Goal: Task Accomplishment & Management: Manage account settings

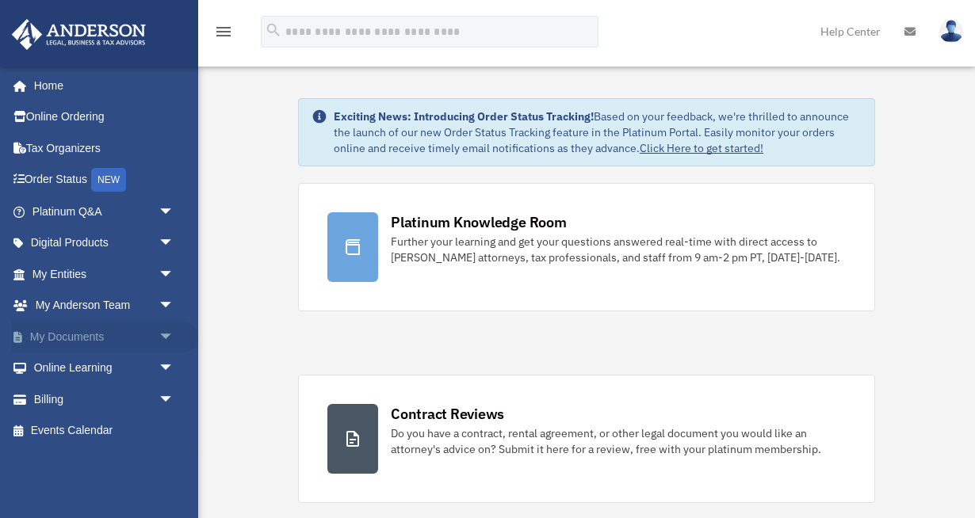
click at [87, 338] on link "My Documents arrow_drop_down" at bounding box center [104, 337] width 187 height 32
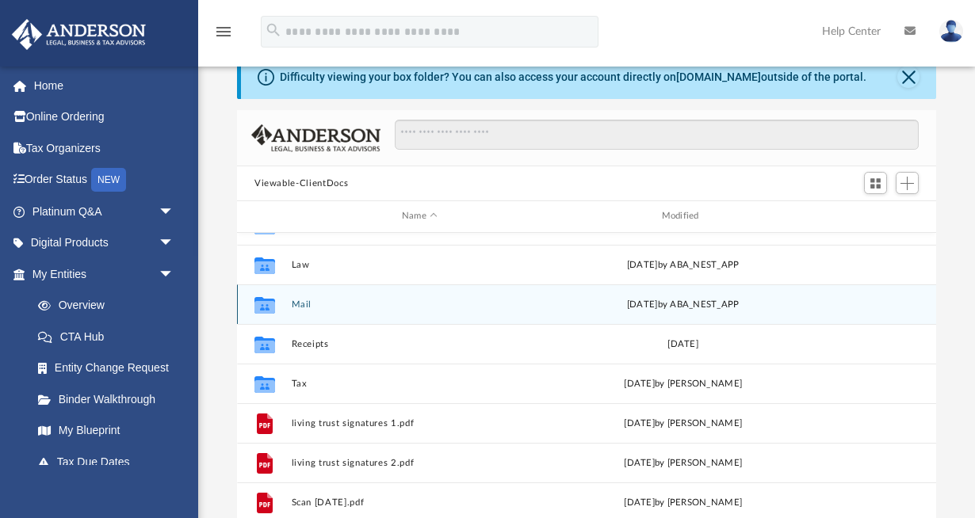
scroll to position [38, 0]
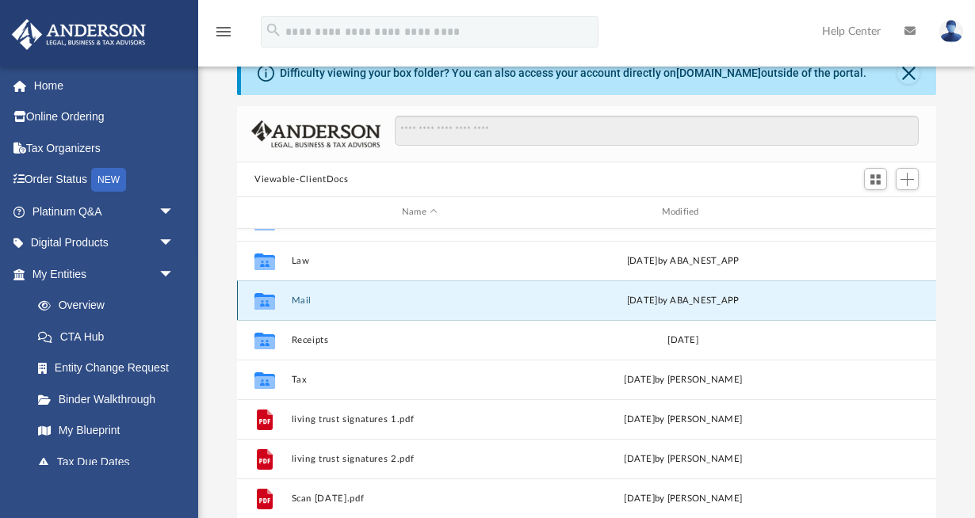
click at [308, 303] on button "Mail" at bounding box center [420, 301] width 257 height 10
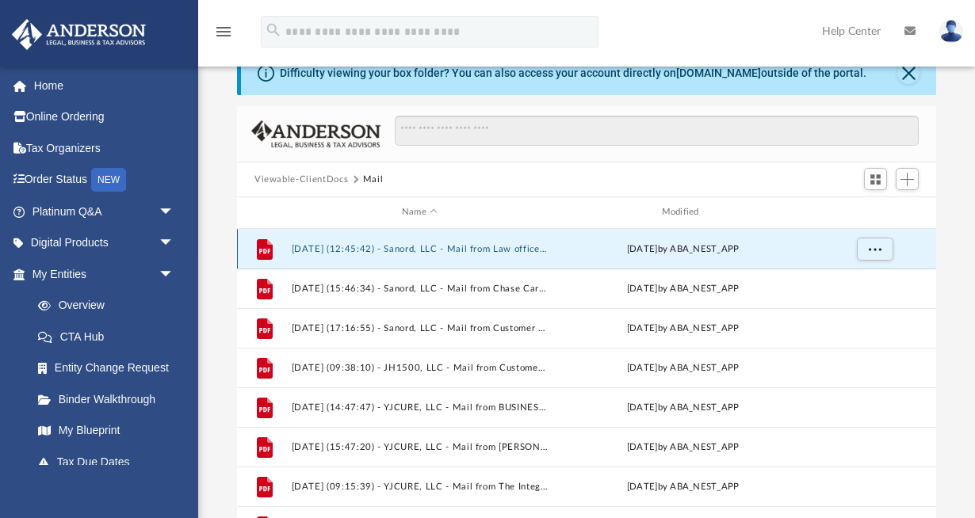
click at [373, 250] on button "[DATE] (12:45:42) - Sanord, LLC - Mail from Law office of [PERSON_NAME] -[PERSO…" at bounding box center [420, 249] width 257 height 10
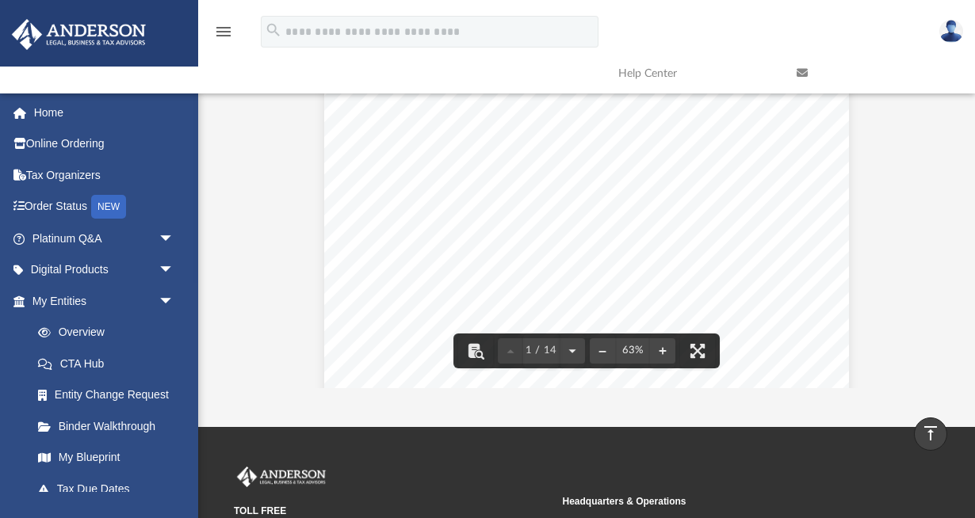
scroll to position [203, 0]
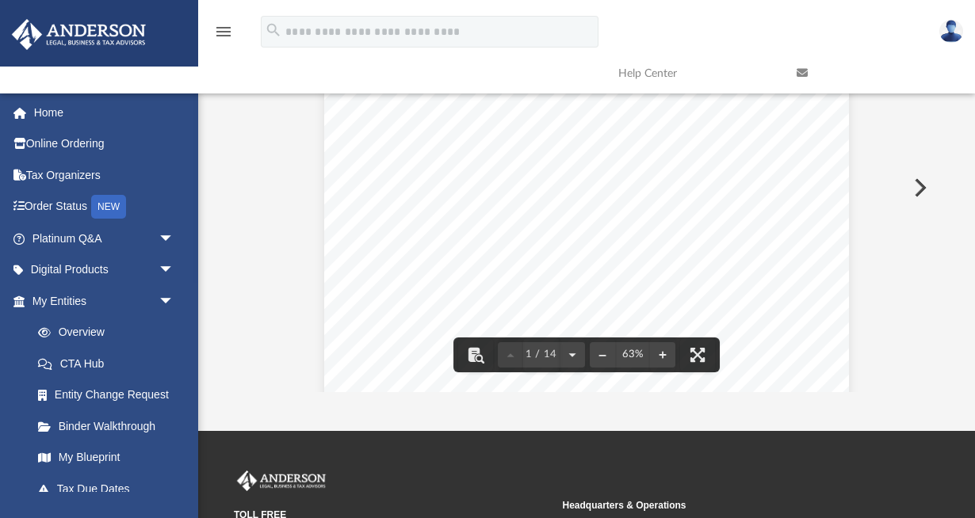
click at [928, 185] on button "Preview" at bounding box center [918, 188] width 35 height 44
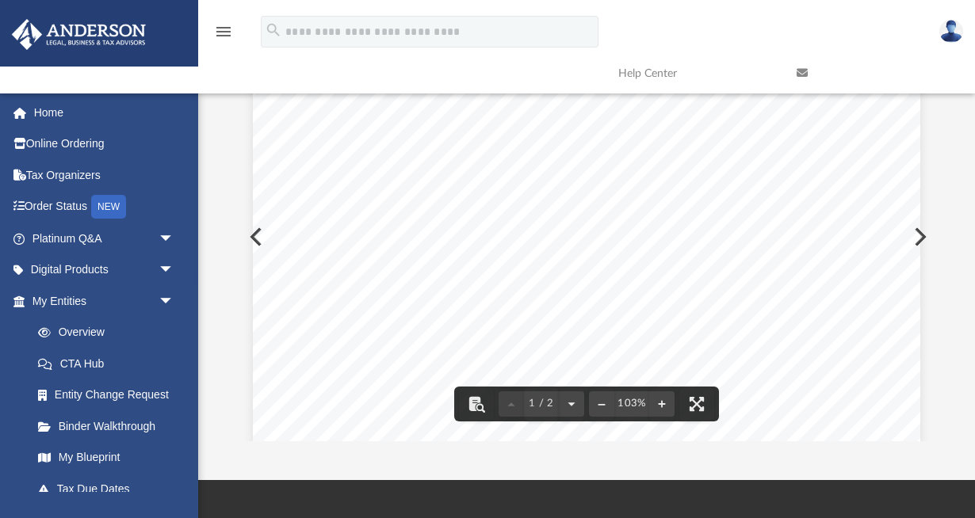
scroll to position [155, 0]
click at [922, 235] on button "Preview" at bounding box center [918, 236] width 35 height 44
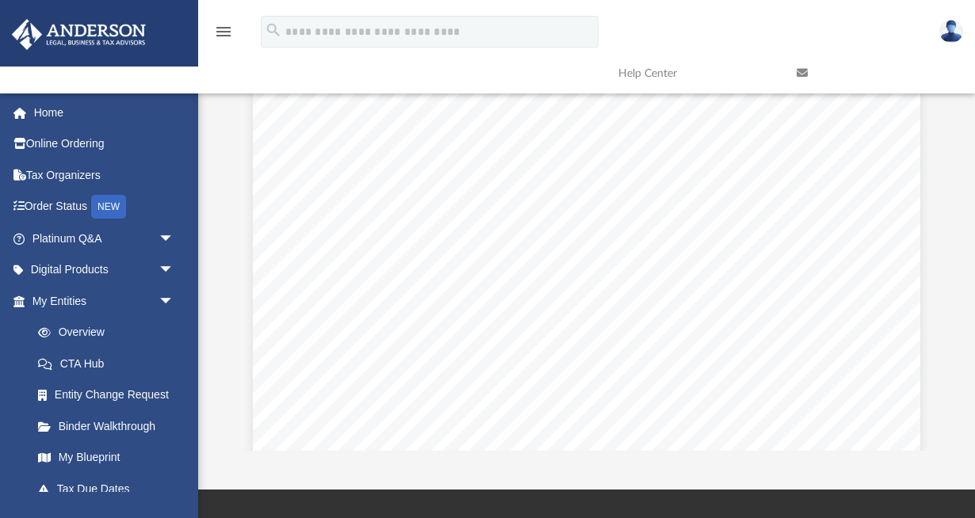
scroll to position [0, 0]
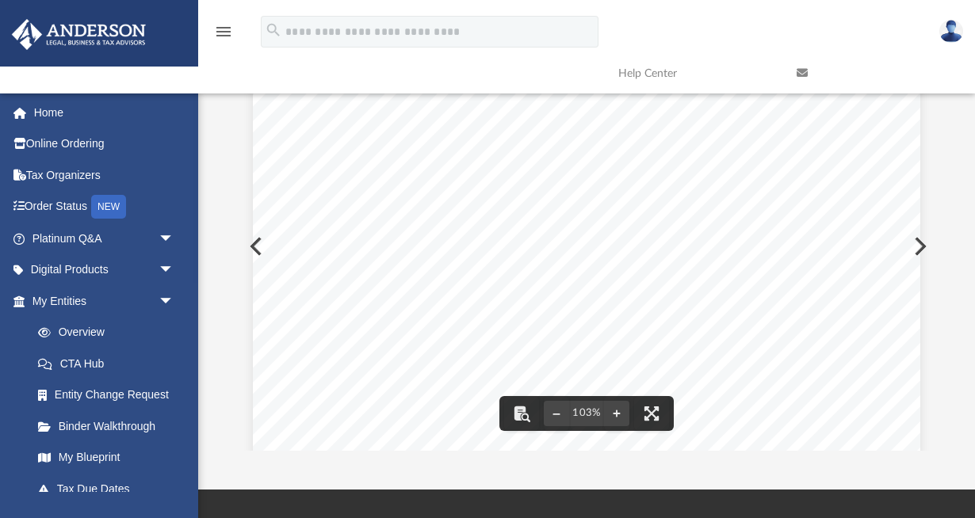
click at [256, 244] on div "Page 1" at bounding box center [587, 480] width 668 height 853
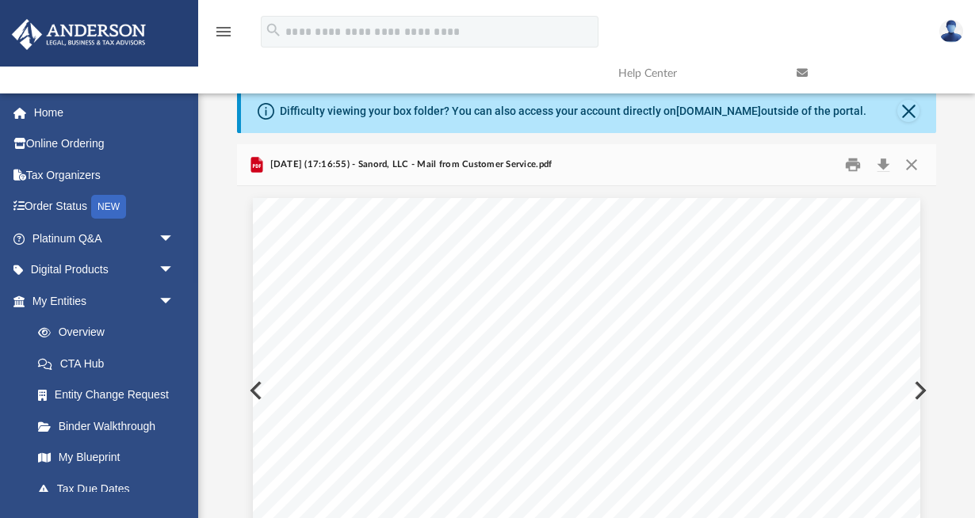
click at [339, 169] on span "[DATE] (17:16:55) - Sanord, LLC - Mail from Customer Service.pdf" at bounding box center [408, 165] width 285 height 14
click at [911, 166] on button "Close" at bounding box center [911, 165] width 29 height 25
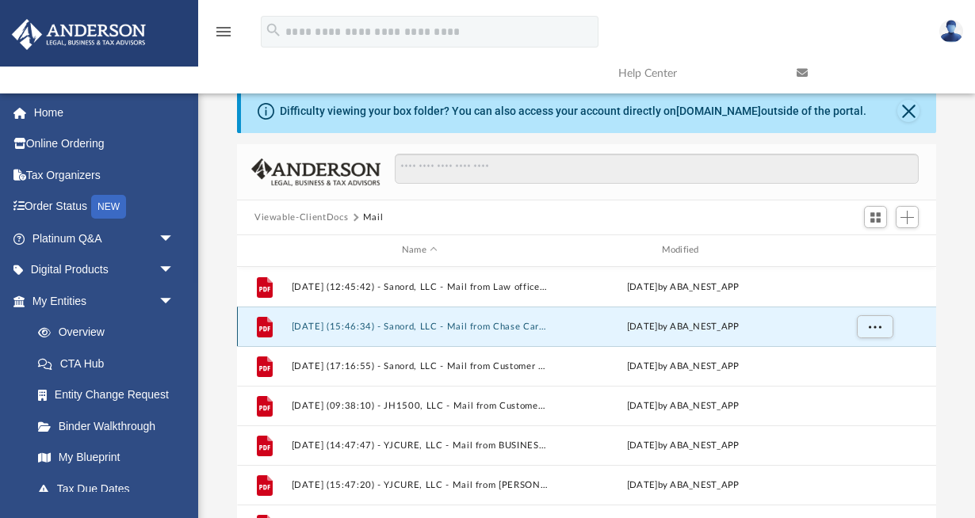
click at [503, 325] on button "[DATE] (15:46:34) - Sanord, LLC - Mail from Chase Card Services.pdf" at bounding box center [420, 327] width 257 height 10
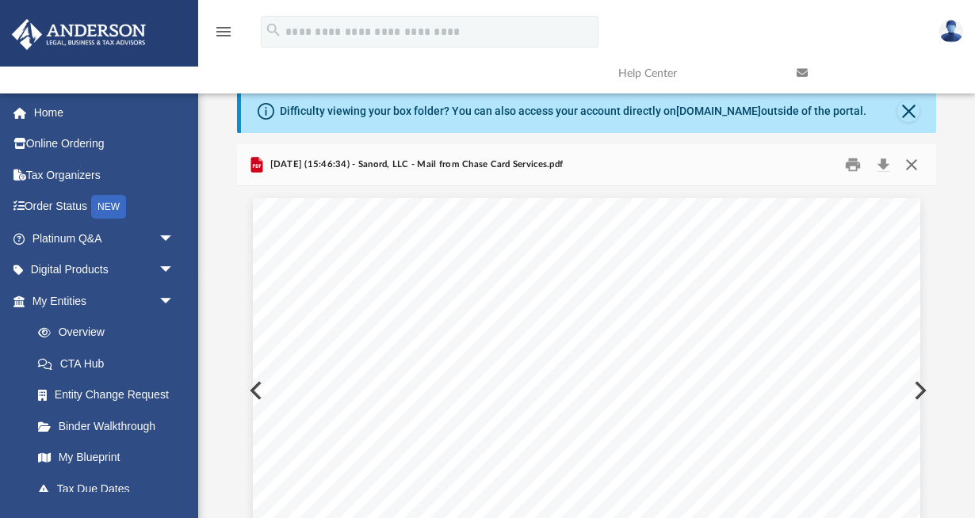
click at [912, 163] on button "Close" at bounding box center [911, 165] width 29 height 25
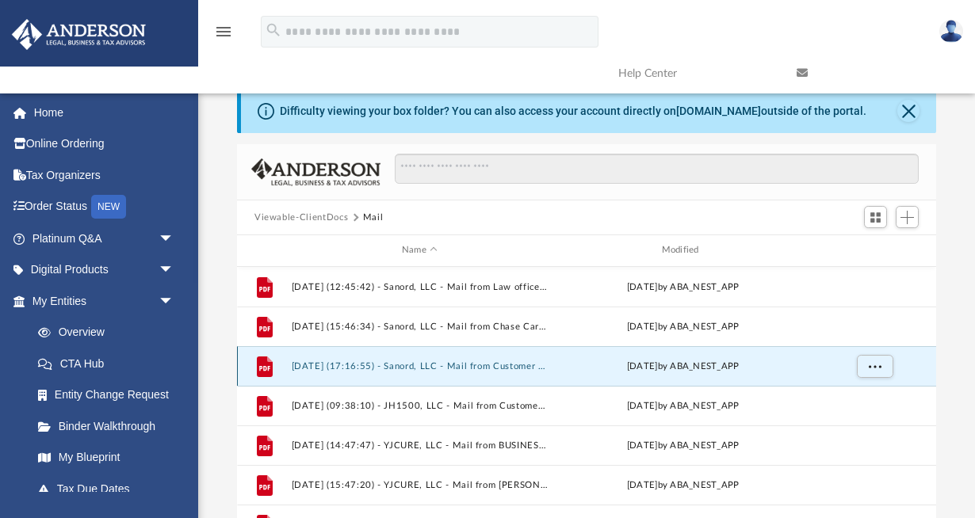
click at [486, 363] on button "[DATE] (17:16:55) - Sanord, LLC - Mail from Customer Service.pdf" at bounding box center [420, 367] width 257 height 10
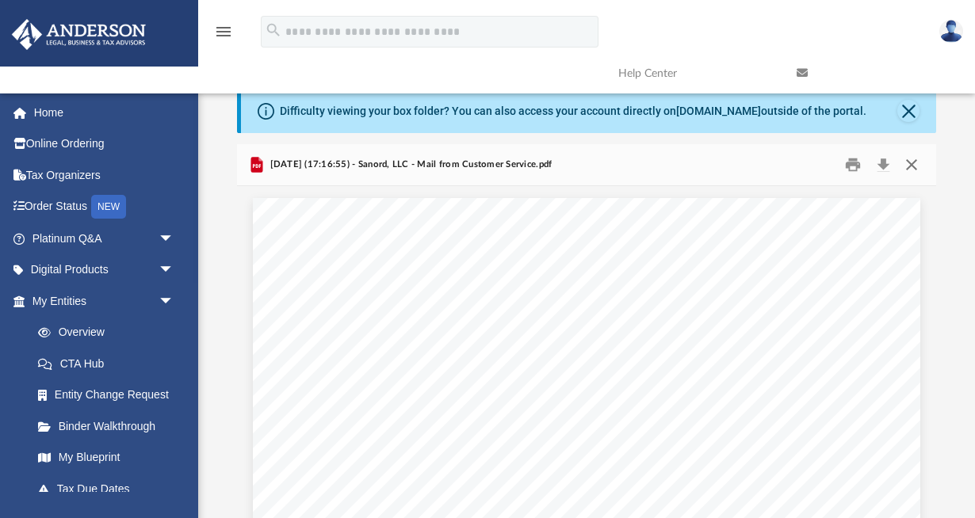
click at [914, 159] on button "Close" at bounding box center [911, 165] width 29 height 25
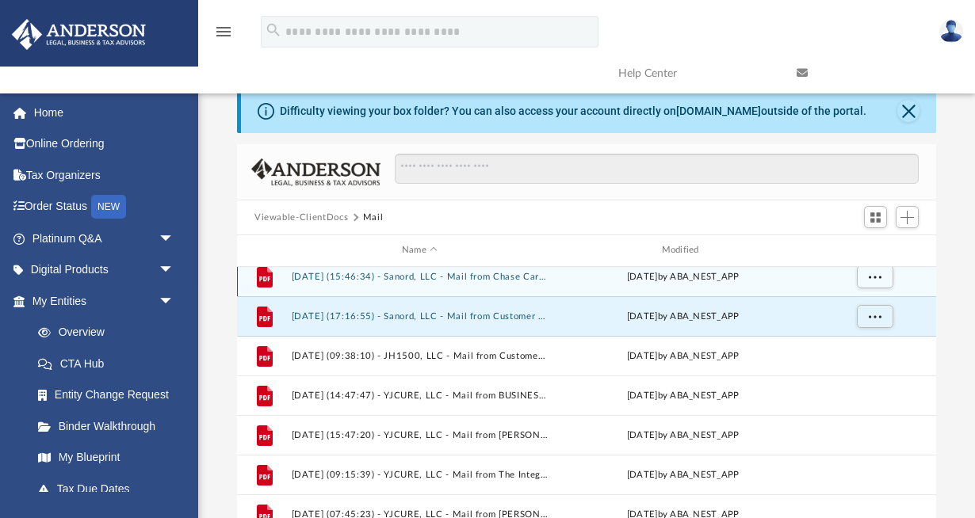
scroll to position [53, 0]
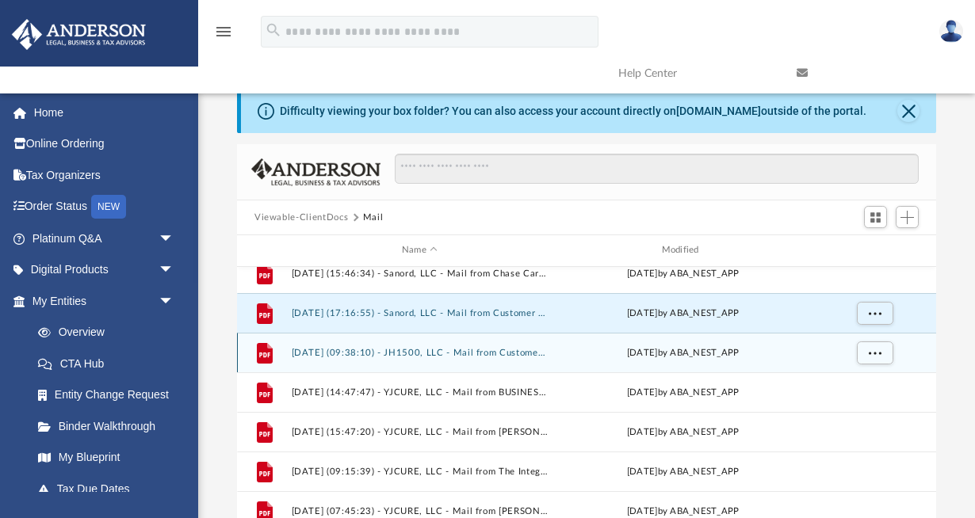
click at [515, 349] on button "[DATE] (09:38:10) - JH1500, LLC - Mail from Customer Service.pdf" at bounding box center [420, 353] width 257 height 10
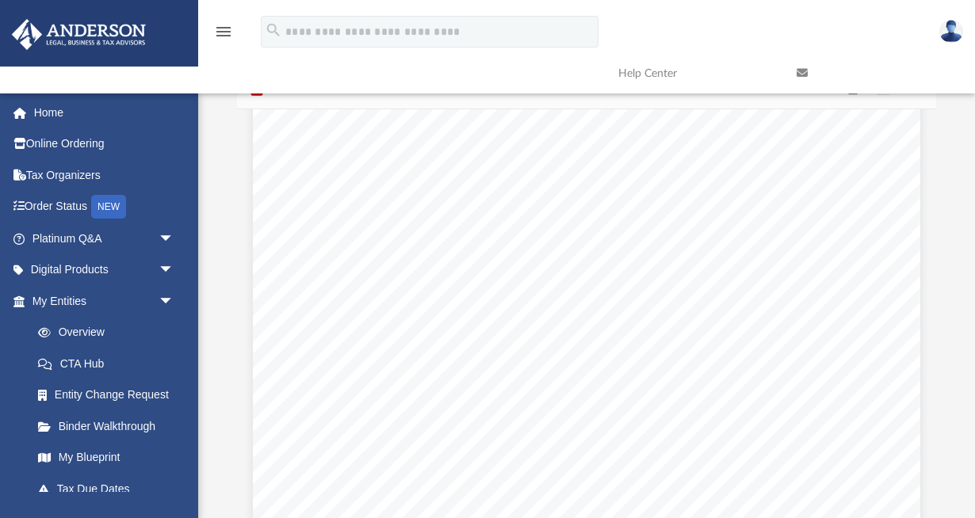
scroll to position [34, 0]
click at [515, 349] on div "Page 1" at bounding box center [587, 513] width 668 height 853
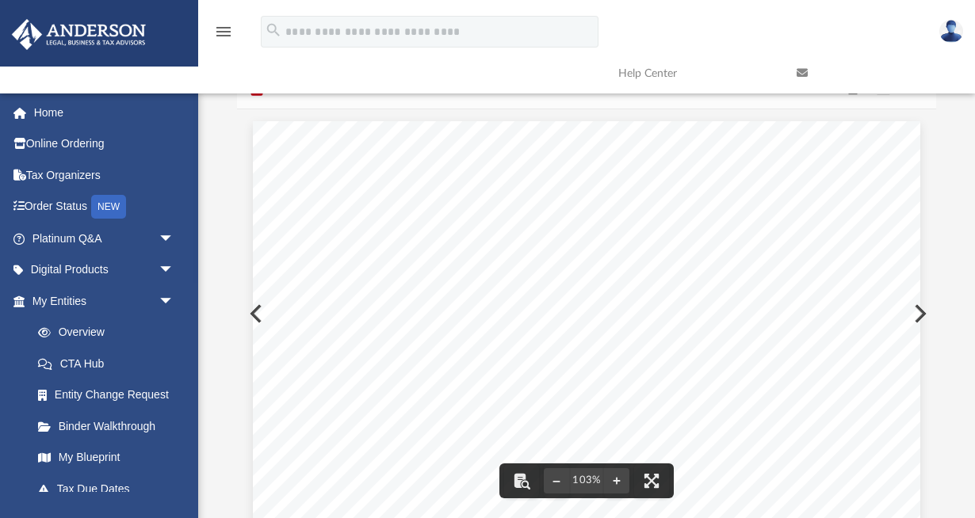
scroll to position [0, 0]
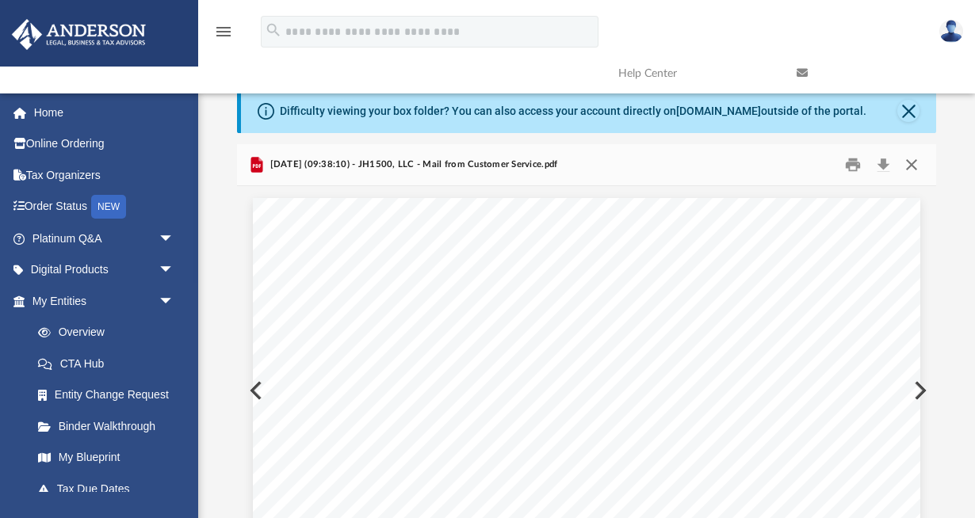
click at [913, 163] on button "Close" at bounding box center [911, 165] width 29 height 25
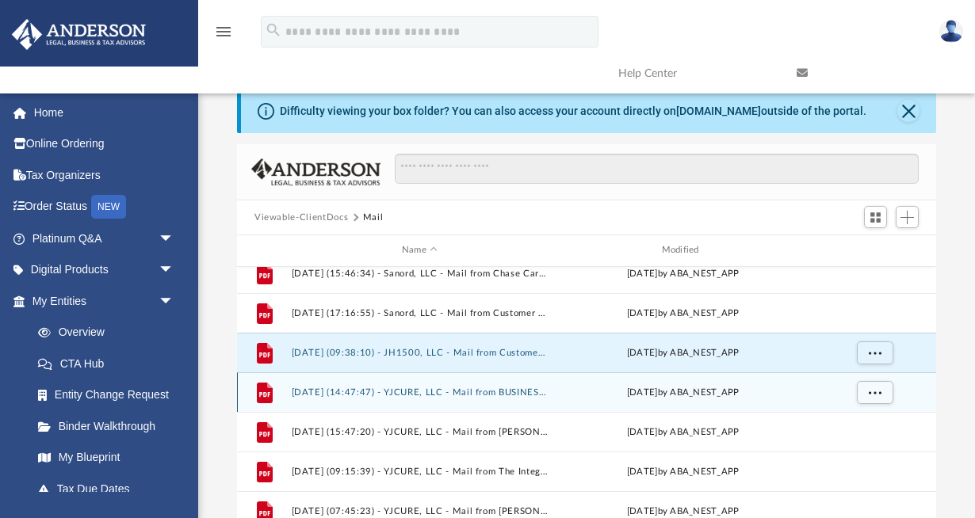
click at [520, 392] on button "[DATE] (14:47:47) - YJCURE, LLC - Mail from BUSINESS DOCUMENT CENTER.pdf" at bounding box center [420, 393] width 257 height 10
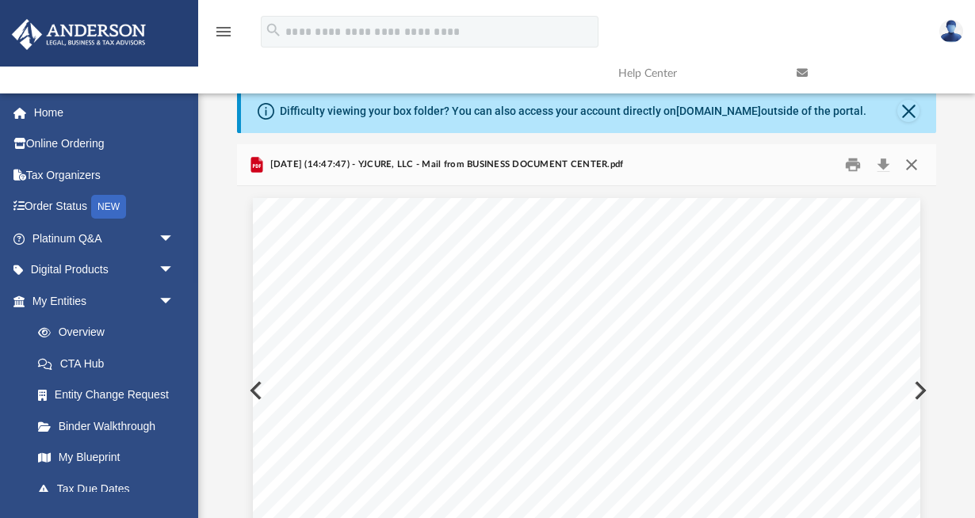
click at [911, 162] on button "Close" at bounding box center [911, 165] width 29 height 25
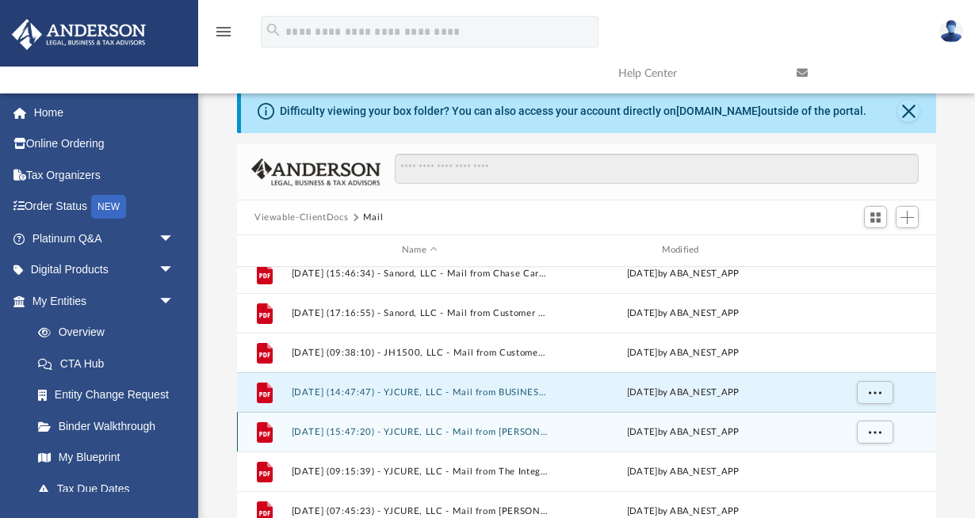
click at [522, 430] on button "[DATE] (15:47:20) - YJCURE, LLC - Mail from [PERSON_NAME].pdf" at bounding box center [420, 432] width 257 height 10
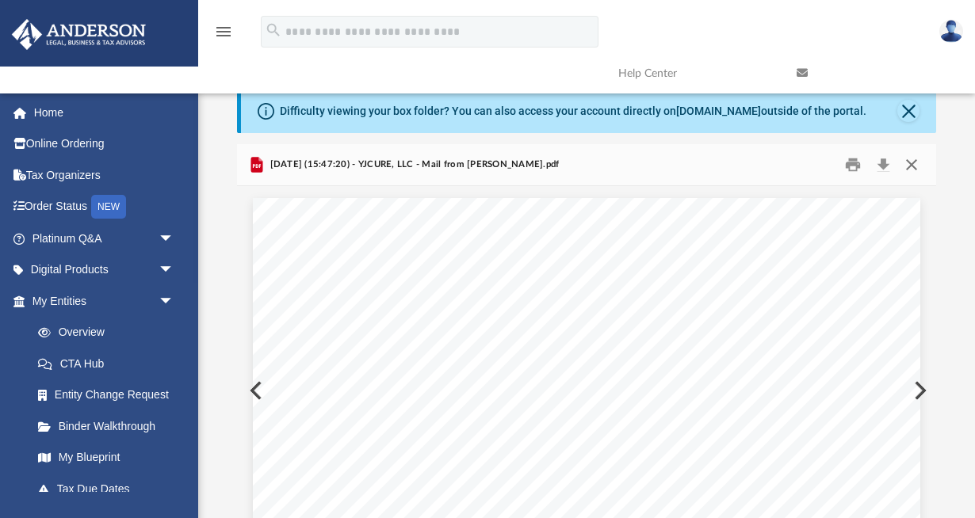
click at [914, 159] on button "Close" at bounding box center [911, 165] width 29 height 25
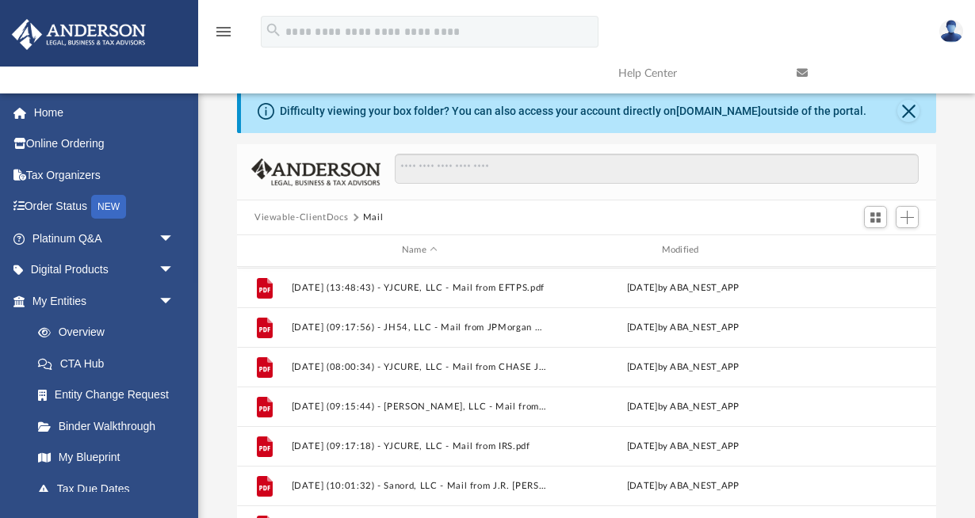
scroll to position [464, 0]
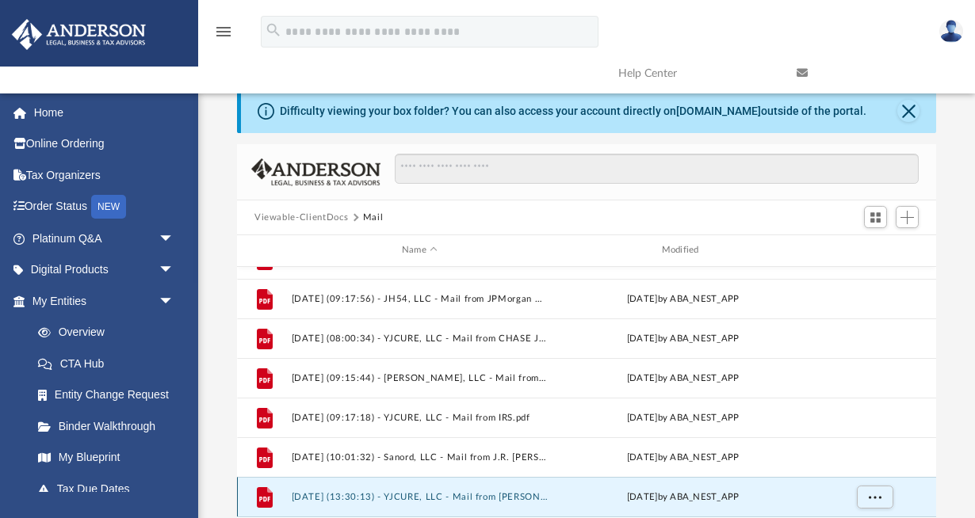
click at [521, 494] on button "[DATE] (13:30:13) - YJCURE, LLC - Mail from [PERSON_NAME].pdf" at bounding box center [420, 497] width 257 height 10
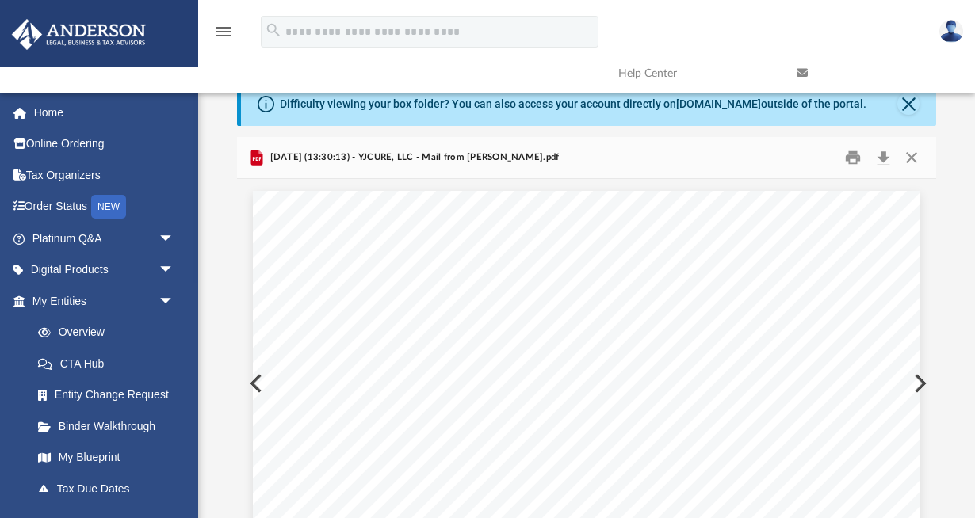
scroll to position [0, 0]
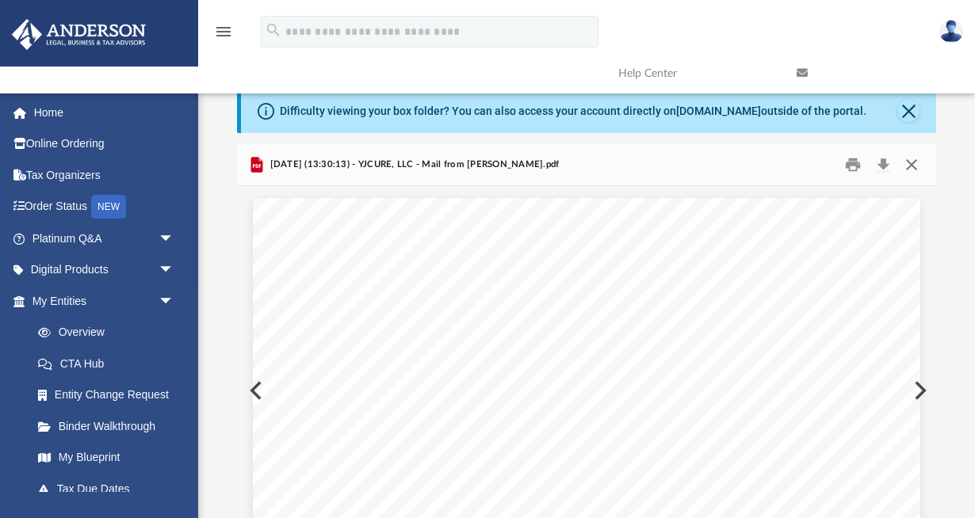
click at [912, 166] on button "Close" at bounding box center [911, 165] width 29 height 25
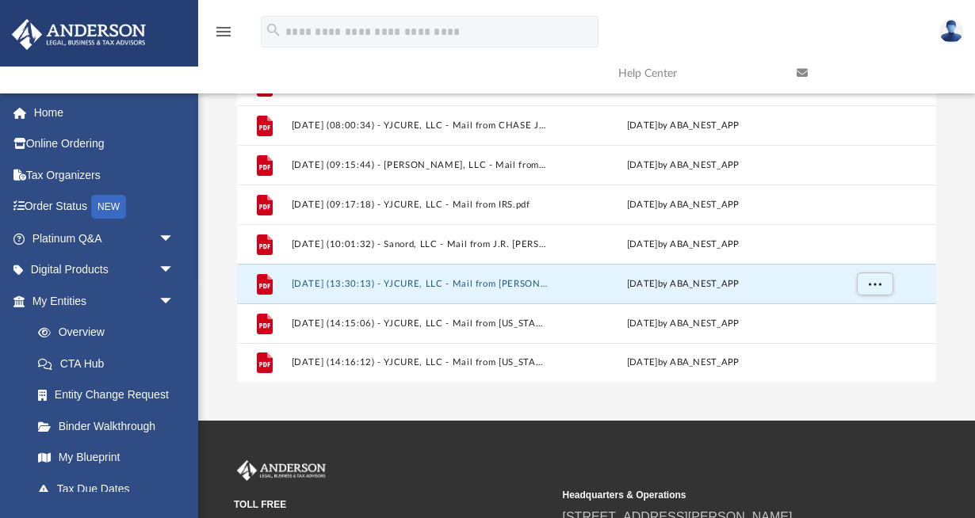
scroll to position [217, 0]
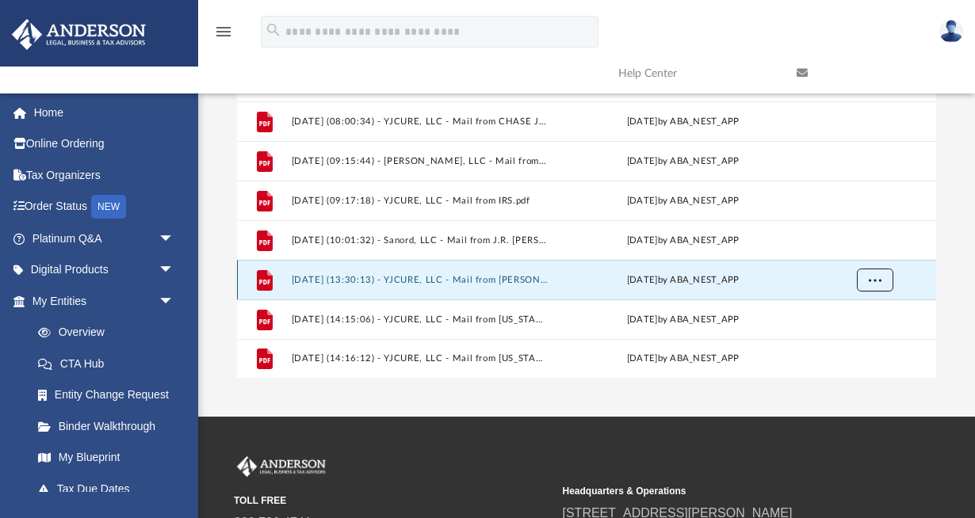
click at [875, 277] on span "More options" at bounding box center [875, 279] width 13 height 9
click at [528, 278] on button "[DATE] (13:30:13) - YJCURE, LLC - Mail from [PERSON_NAME].pdf" at bounding box center [420, 280] width 257 height 10
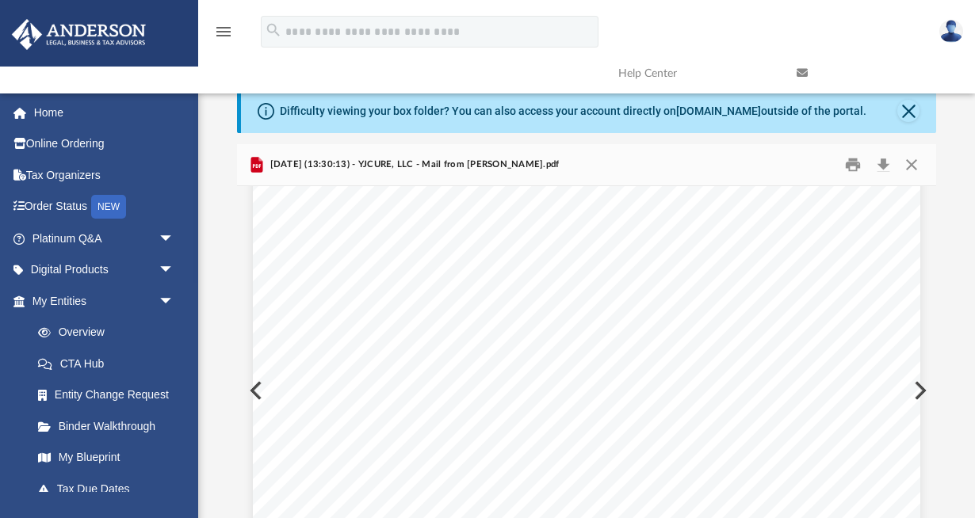
scroll to position [0, 0]
click at [911, 166] on button "Close" at bounding box center [911, 165] width 29 height 25
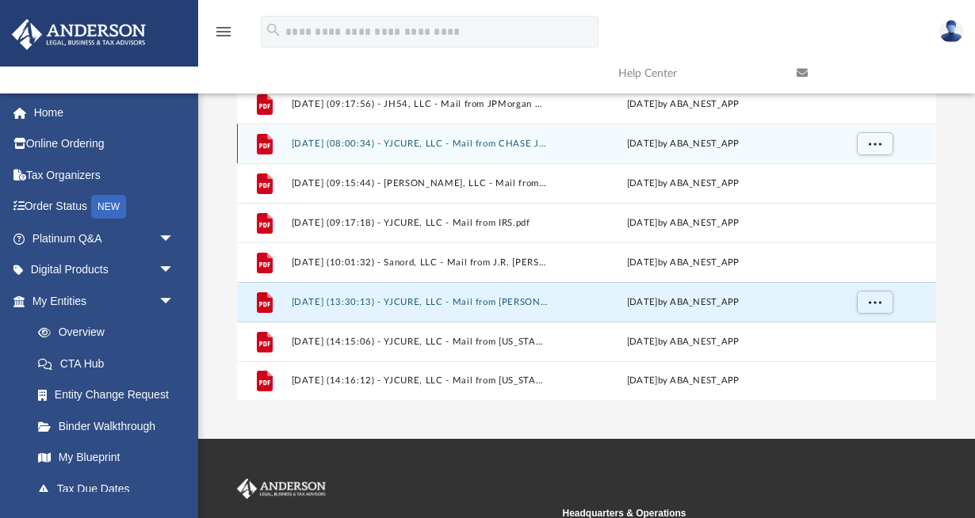
scroll to position [200, 0]
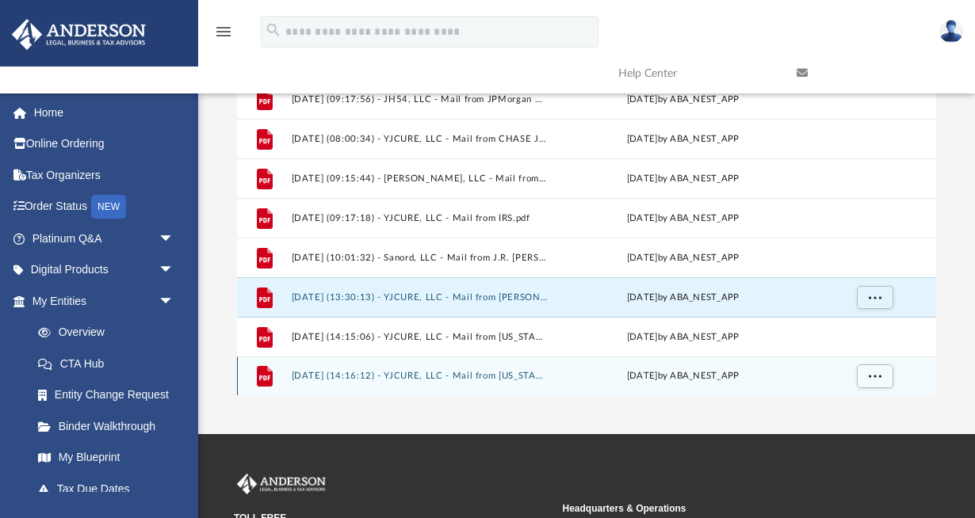
click at [504, 374] on button "[DATE] (14:16:12) - YJCURE, LLC - Mail from [US_STATE] Division of Revenue and …" at bounding box center [420, 376] width 257 height 10
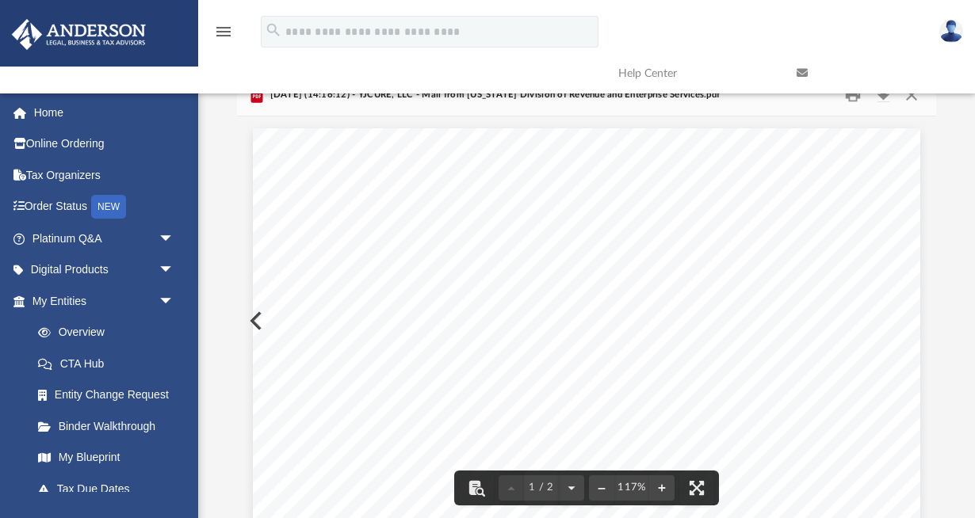
scroll to position [0, 0]
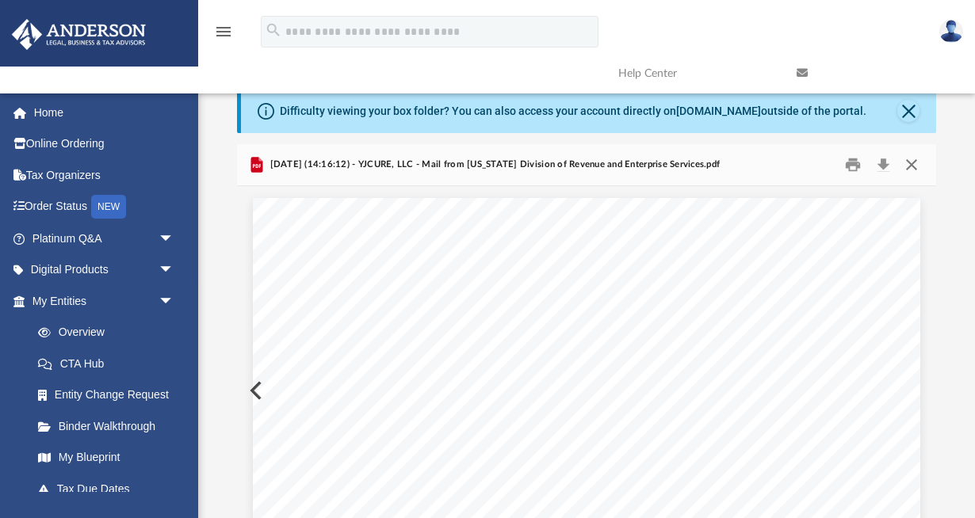
click at [913, 164] on button "Close" at bounding box center [911, 165] width 29 height 25
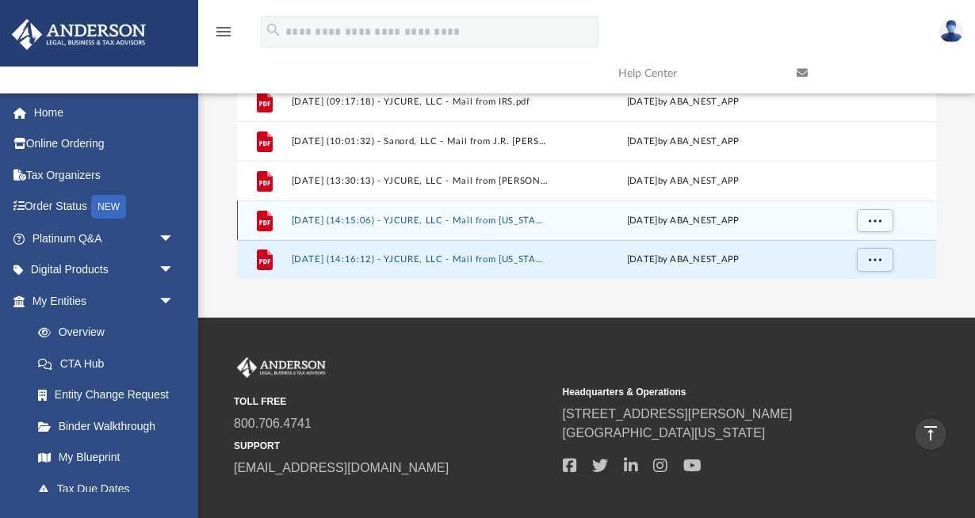
click at [520, 220] on button "[DATE] (14:15:06) - YJCURE, LLC - Mail from [US_STATE] Division of Revenue and …" at bounding box center [420, 221] width 257 height 10
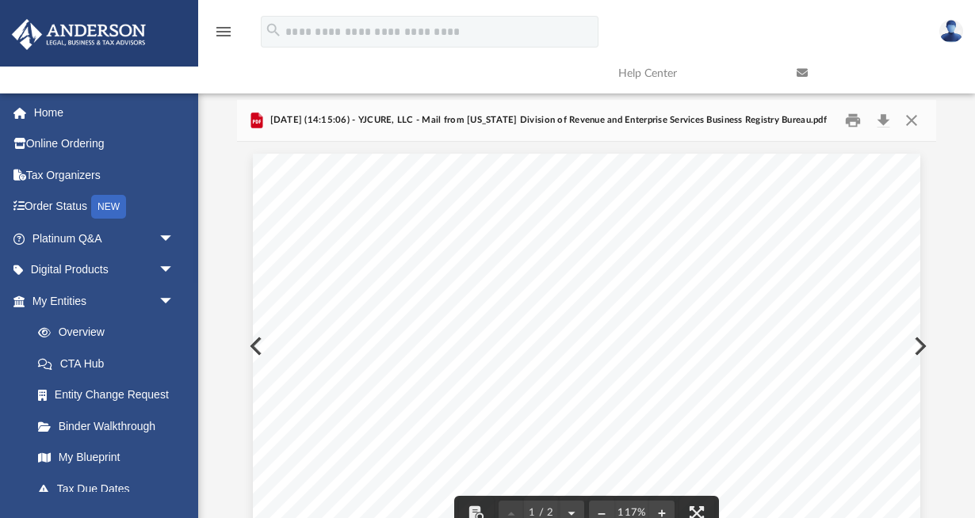
scroll to position [0, 0]
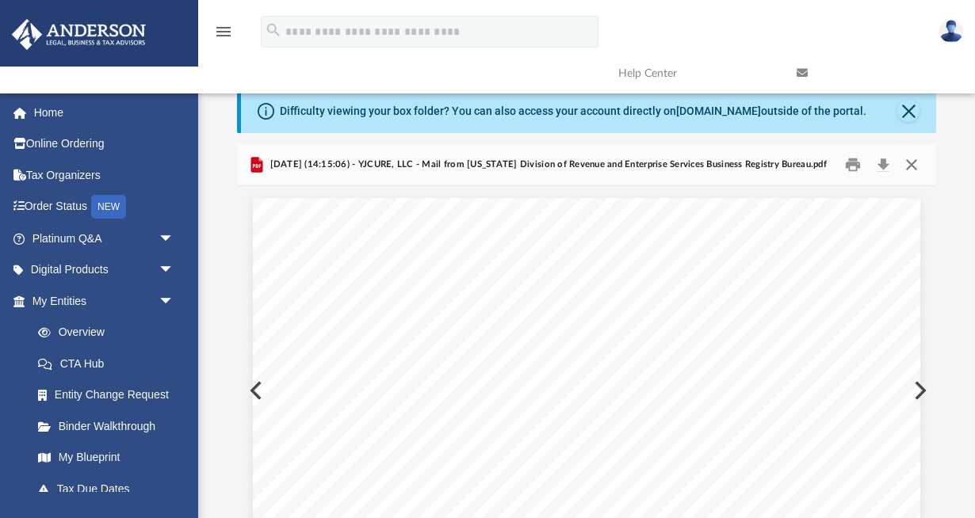
click at [912, 162] on button "Close" at bounding box center [911, 165] width 29 height 25
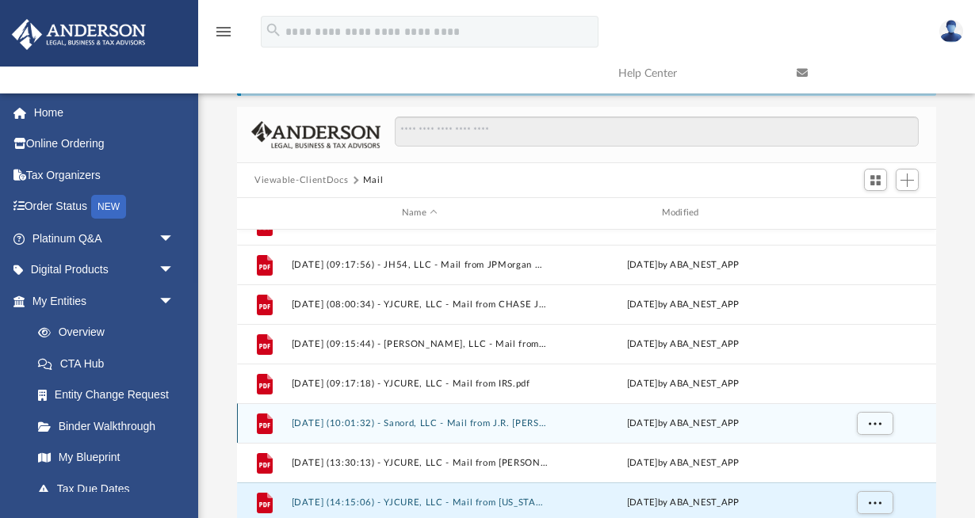
scroll to position [464, 0]
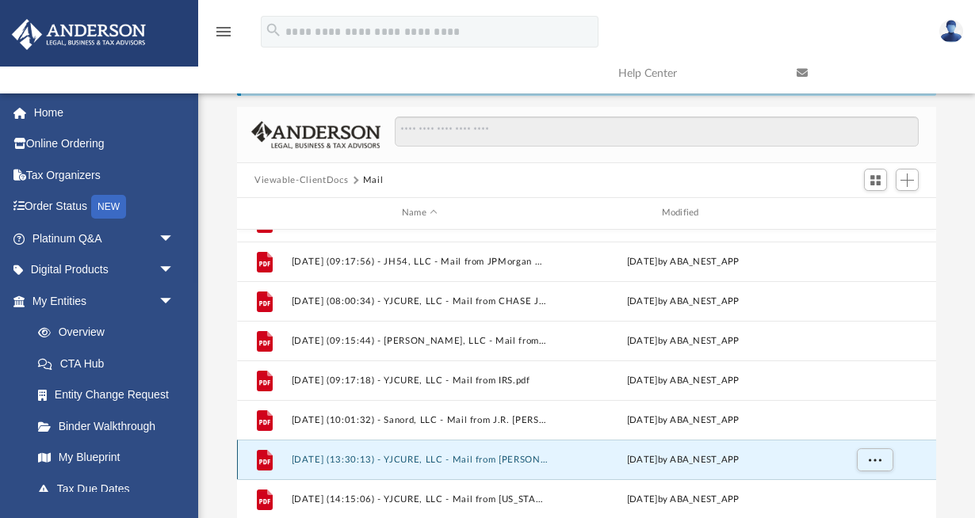
click at [492, 463] on button "[DATE] (13:30:13) - YJCURE, LLC - Mail from [PERSON_NAME].pdf" at bounding box center [420, 460] width 257 height 10
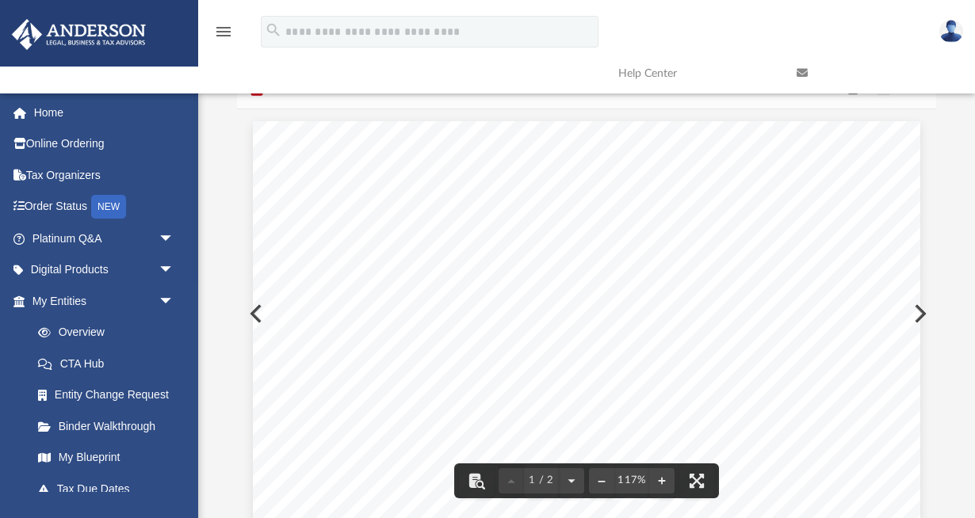
scroll to position [0, 0]
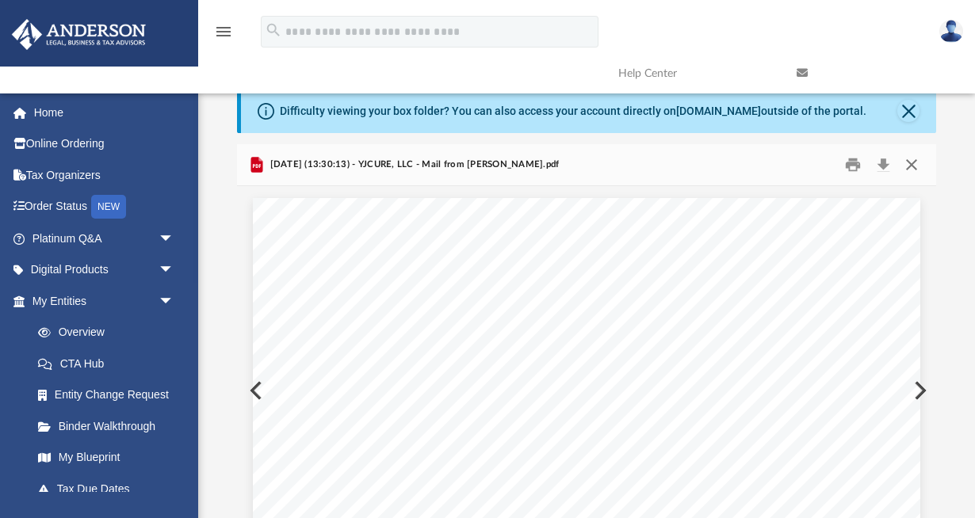
click at [913, 162] on button "Close" at bounding box center [911, 165] width 29 height 25
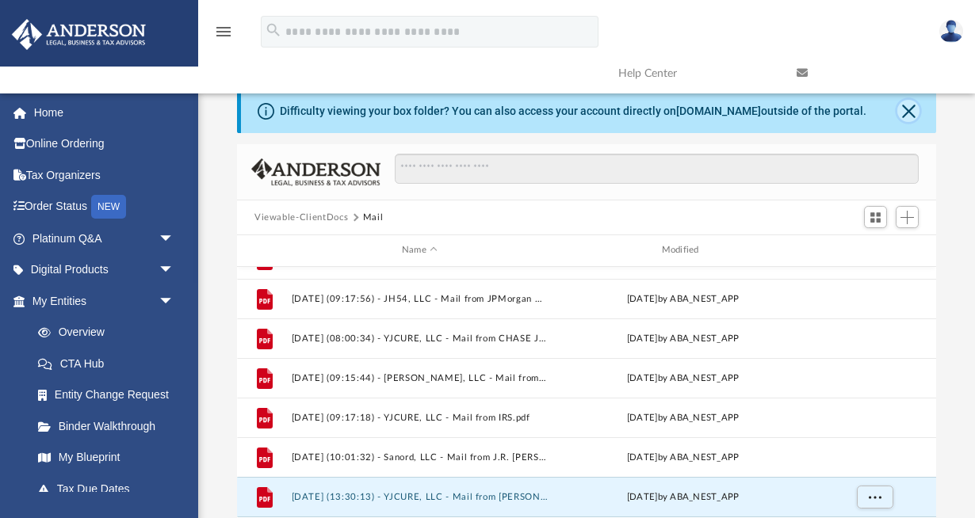
click at [910, 110] on button "Close" at bounding box center [908, 111] width 22 height 22
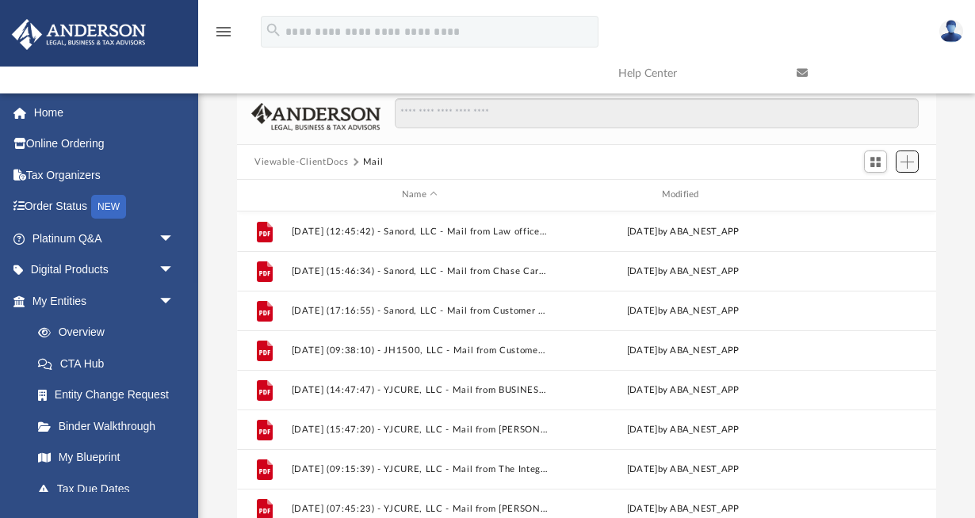
click at [911, 163] on span "Add" at bounding box center [907, 161] width 13 height 13
click at [875, 192] on li "Upload" at bounding box center [884, 193] width 51 height 17
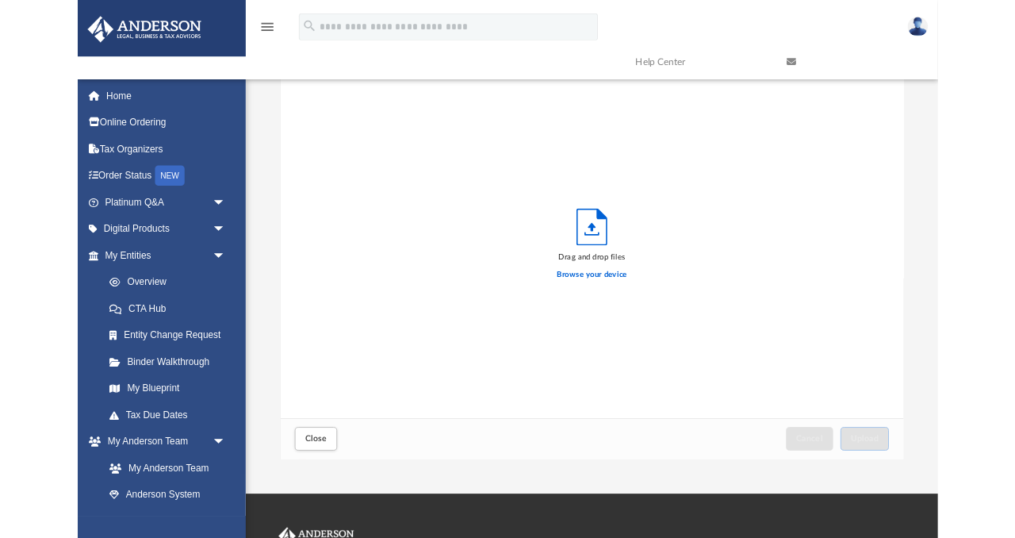
scroll to position [402, 735]
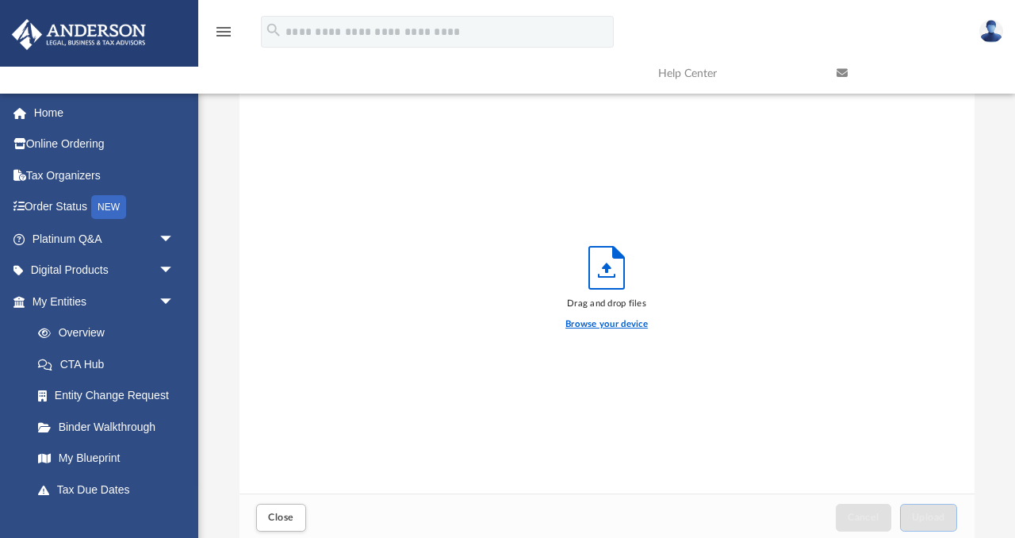
click at [627, 320] on label "Browse your device" at bounding box center [606, 324] width 82 height 14
click at [0, 0] on input "Browse your device" at bounding box center [0, 0] width 0 height 0
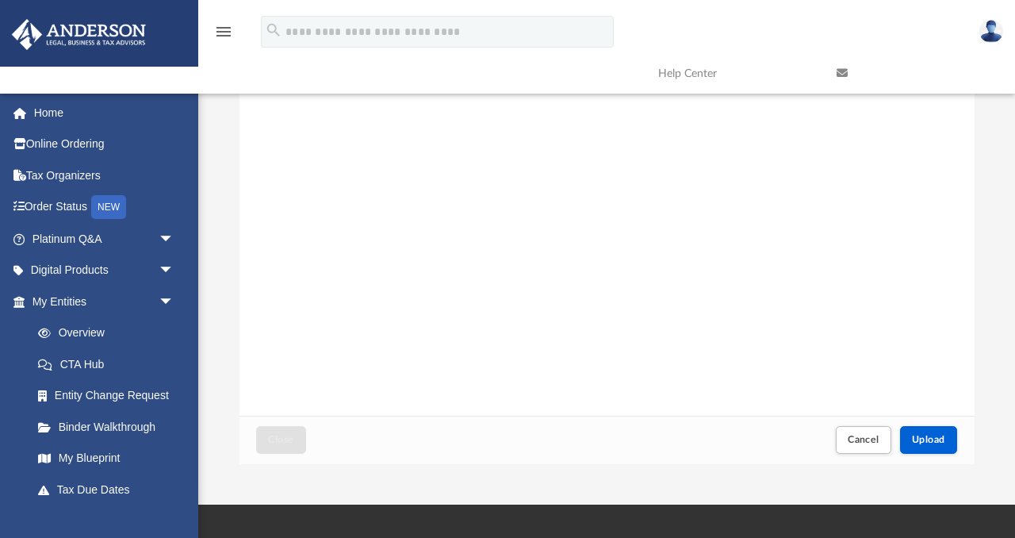
scroll to position [80, 0]
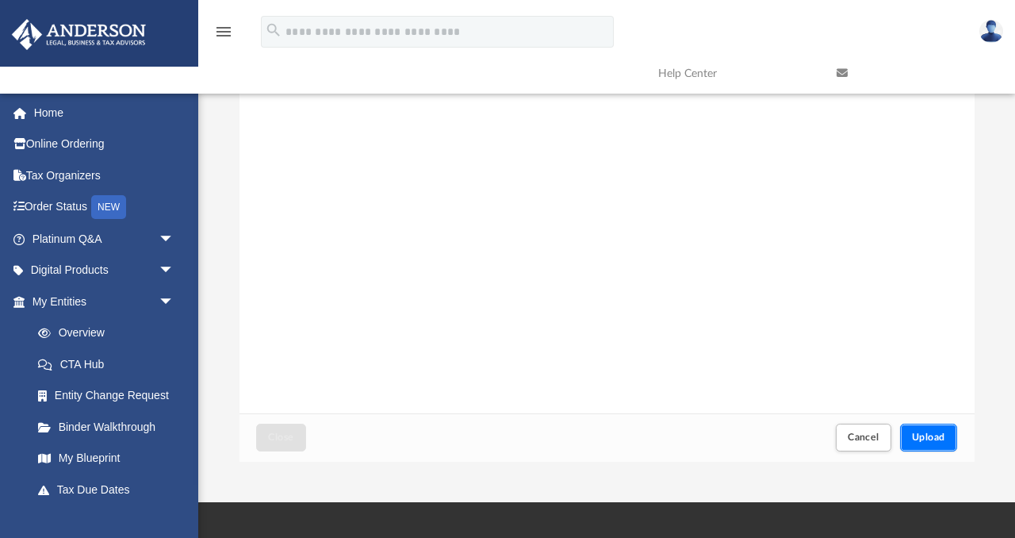
click at [926, 438] on span "Upload" at bounding box center [928, 437] width 33 height 10
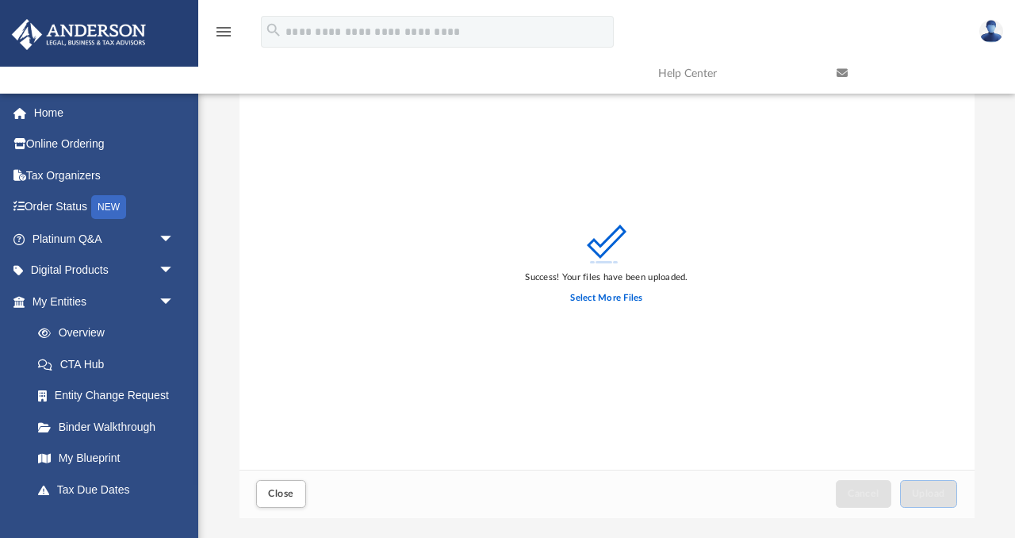
scroll to position [32, 0]
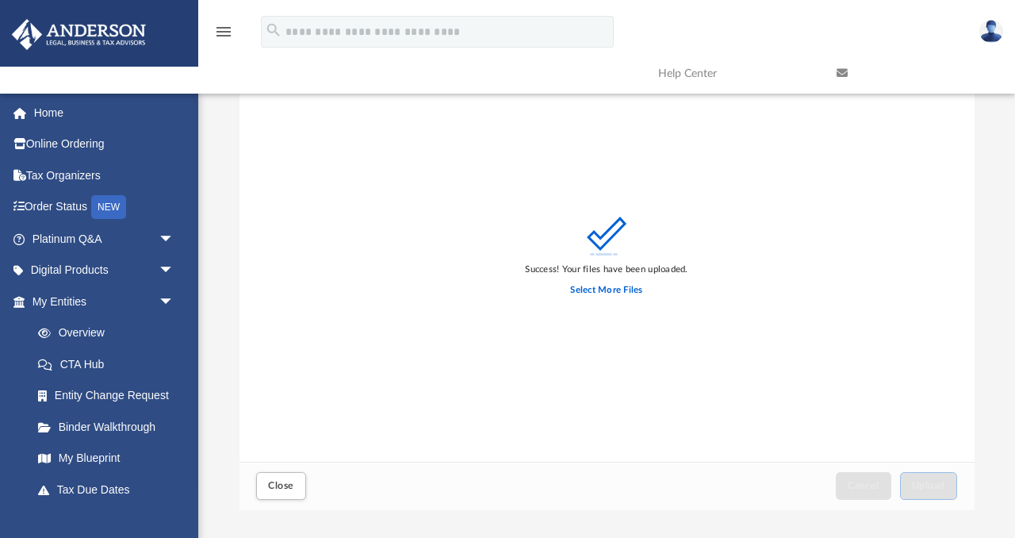
click at [824, 394] on div "Success! Your files have been uploaded. Select More Files" at bounding box center [606, 260] width 735 height 403
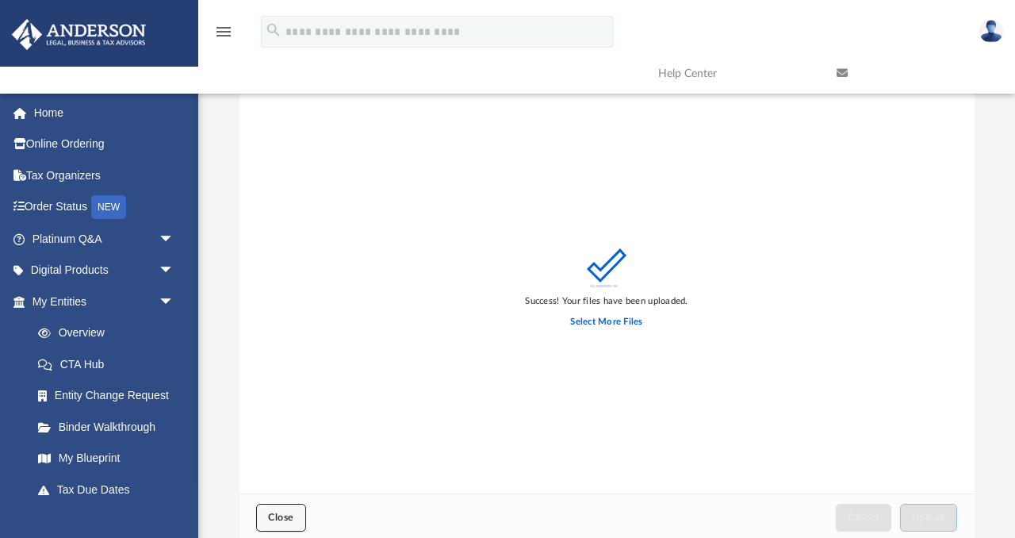
click at [281, 515] on span "Close" at bounding box center [280, 517] width 25 height 10
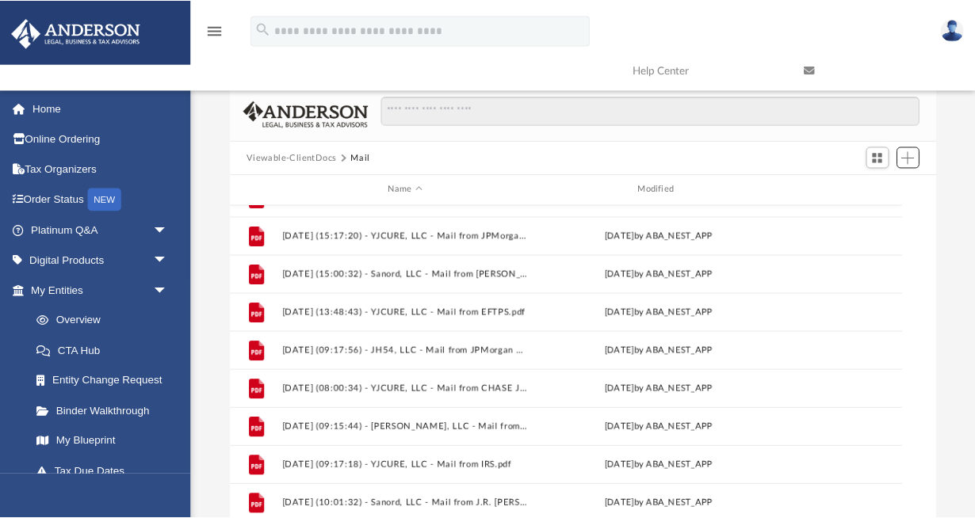
scroll to position [360, 699]
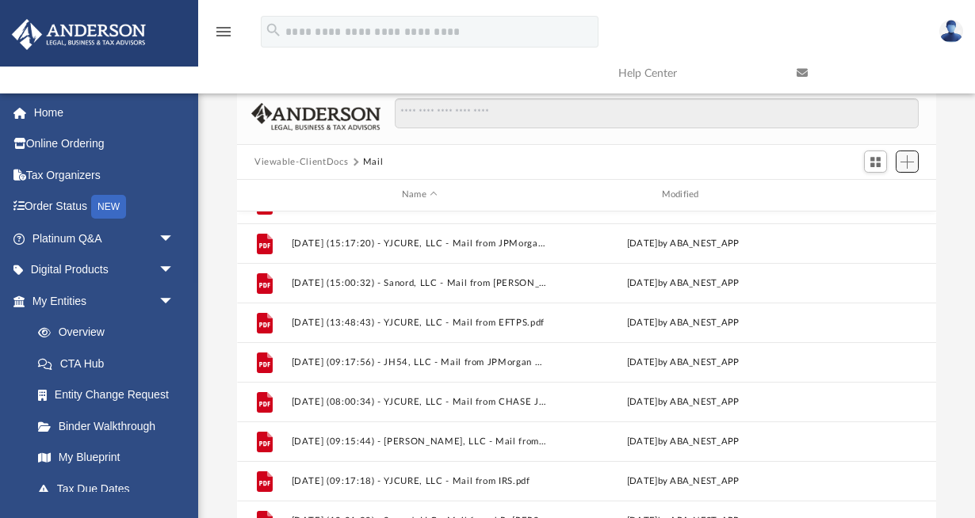
click at [908, 163] on span "Add" at bounding box center [907, 161] width 13 height 13
click at [877, 195] on li "Upload" at bounding box center [884, 193] width 51 height 17
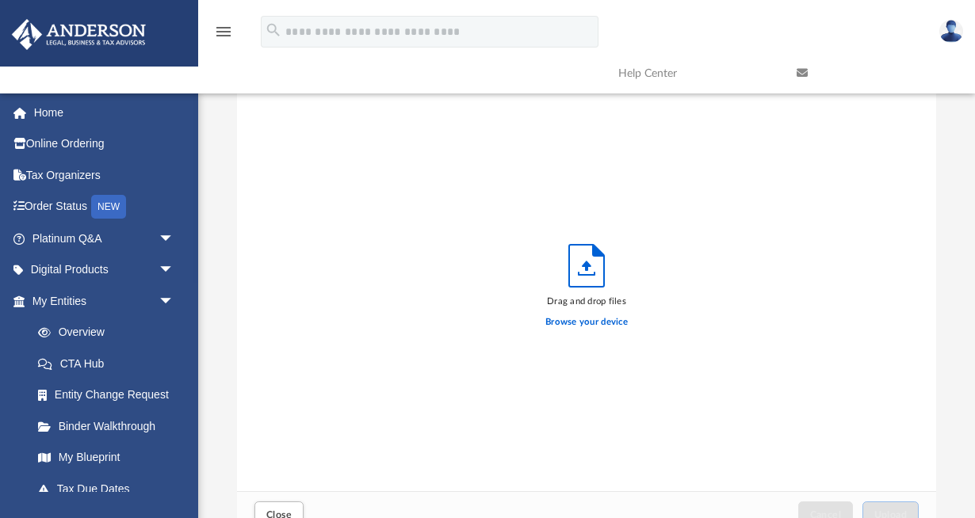
scroll to position [402, 699]
click at [583, 323] on label "Browse your device" at bounding box center [586, 323] width 82 height 14
click at [0, 0] on input "Browse your device" at bounding box center [0, 0] width 0 height 0
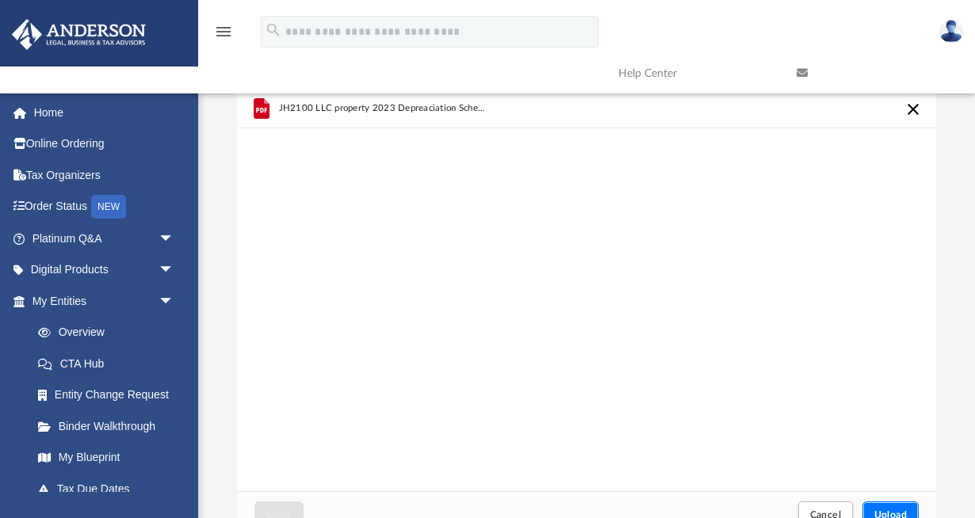
click at [880, 511] on span "Upload" at bounding box center [890, 516] width 33 height 10
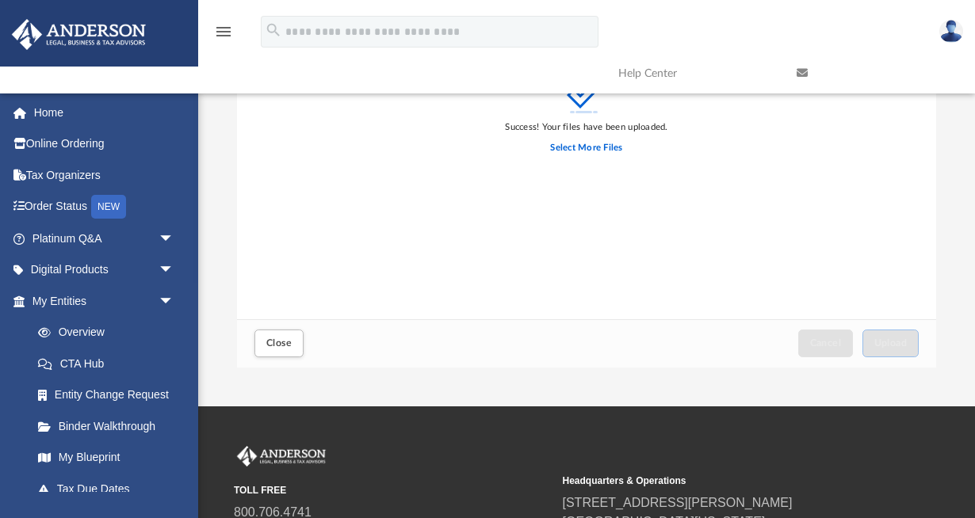
scroll to position [177, 0]
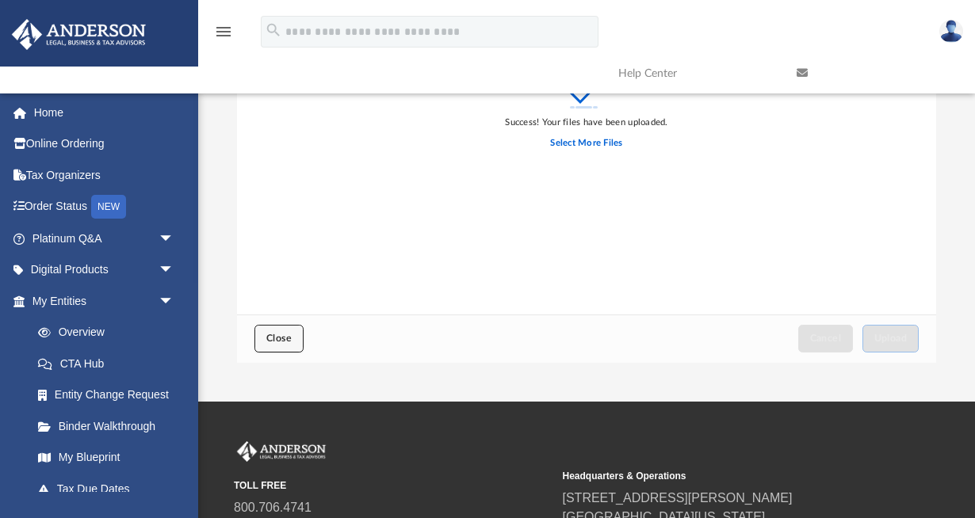
click at [284, 337] on span "Close" at bounding box center [278, 339] width 25 height 10
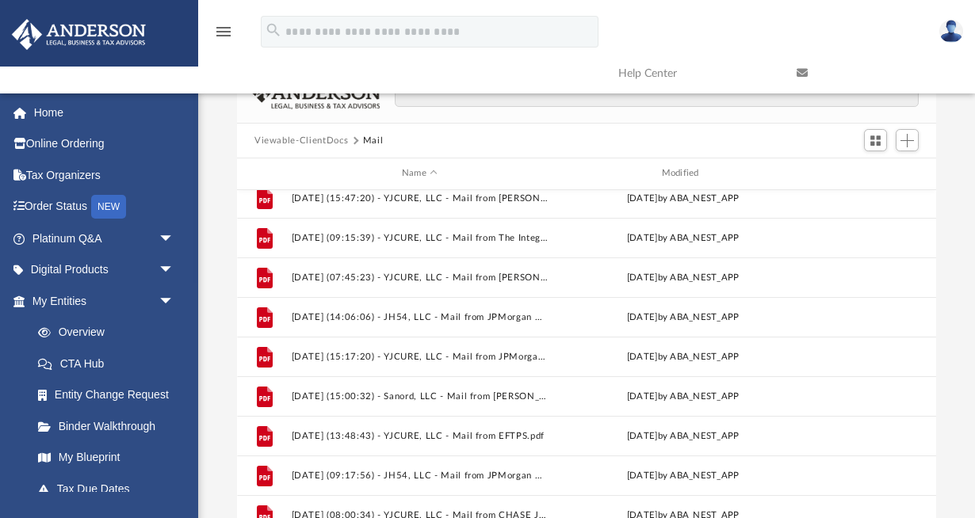
scroll to position [234, 0]
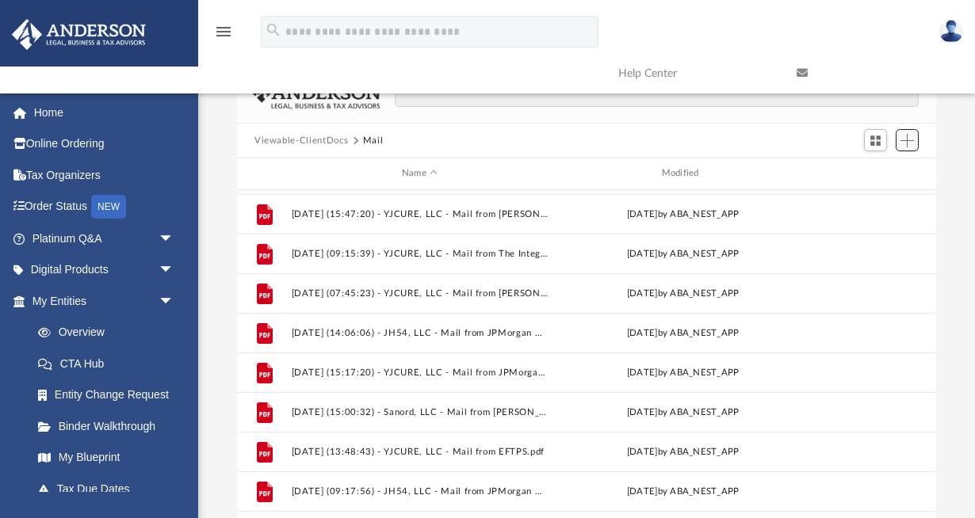
click at [913, 143] on span "Add" at bounding box center [907, 140] width 13 height 13
click at [878, 172] on li "Upload" at bounding box center [884, 171] width 51 height 17
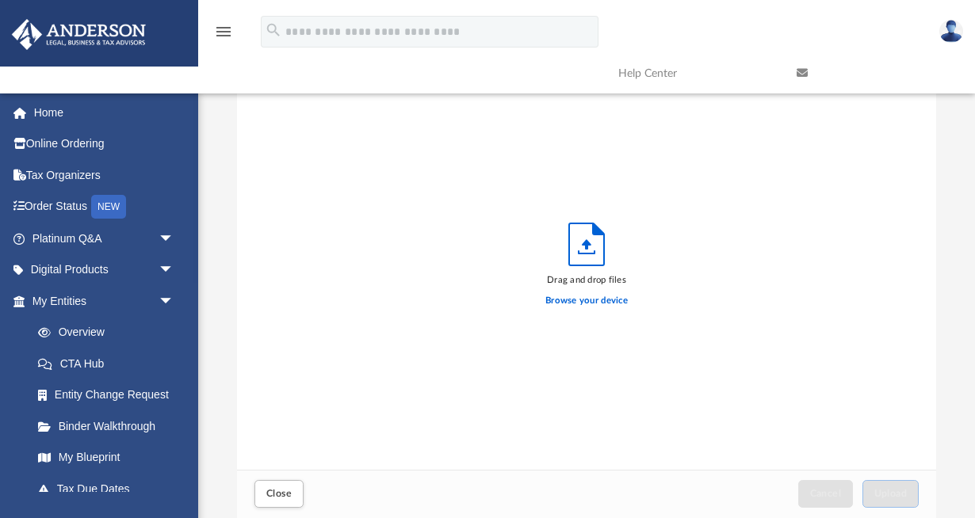
scroll to position [402, 699]
click at [591, 298] on label "Browse your device" at bounding box center [586, 301] width 82 height 14
click at [0, 0] on input "Browse your device" at bounding box center [0, 0] width 0 height 0
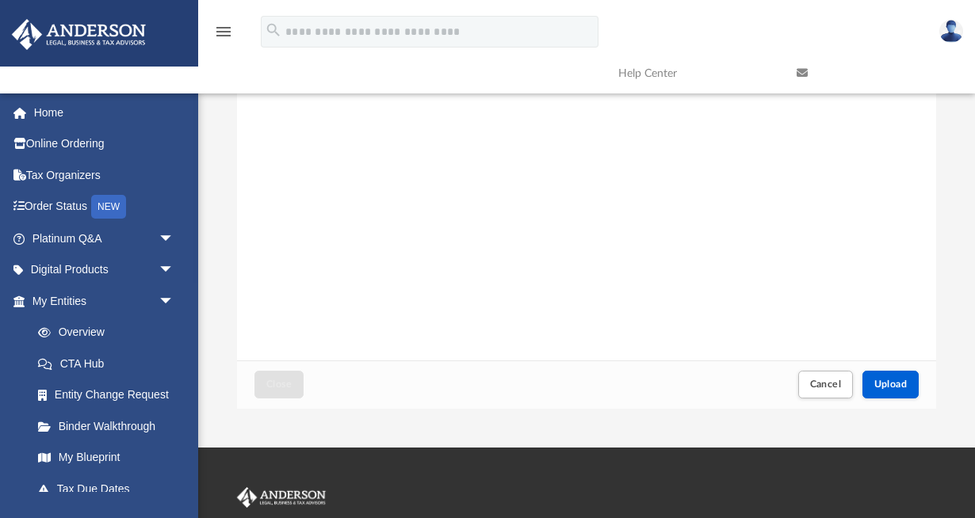
scroll to position [129, 0]
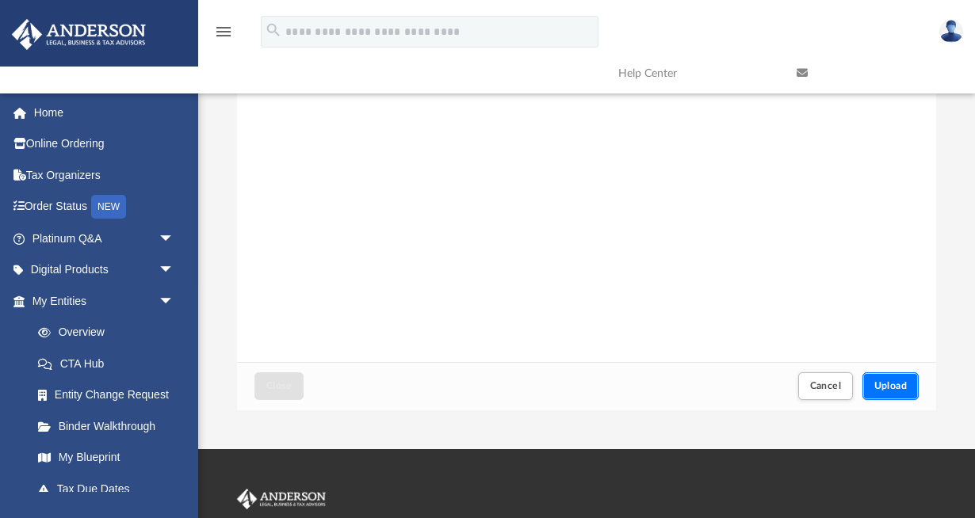
click at [887, 387] on span "Upload" at bounding box center [890, 386] width 33 height 10
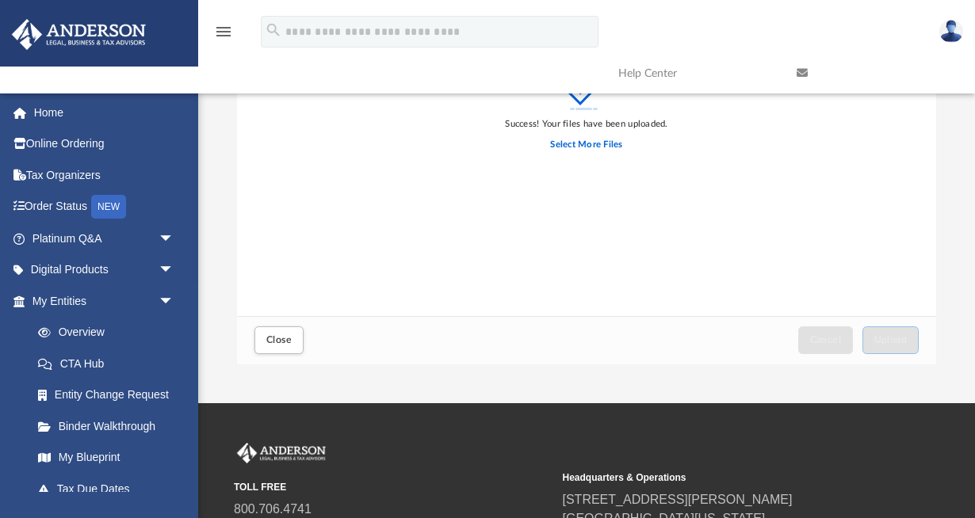
scroll to position [178, 0]
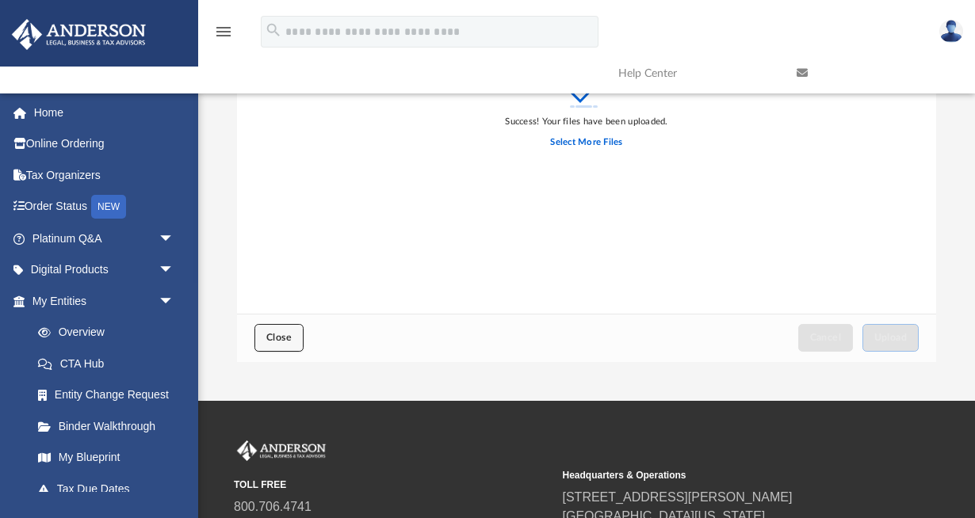
click at [286, 335] on span "Close" at bounding box center [278, 338] width 25 height 10
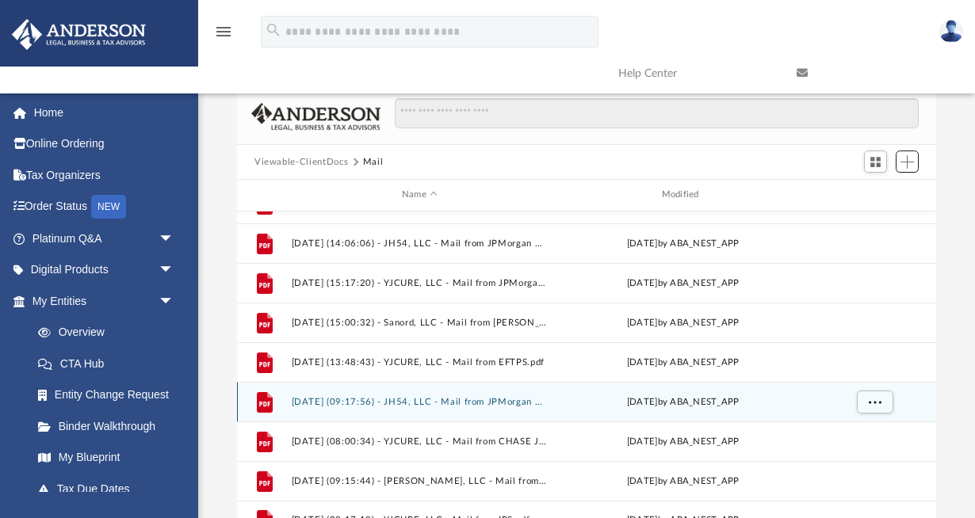
scroll to position [0, 0]
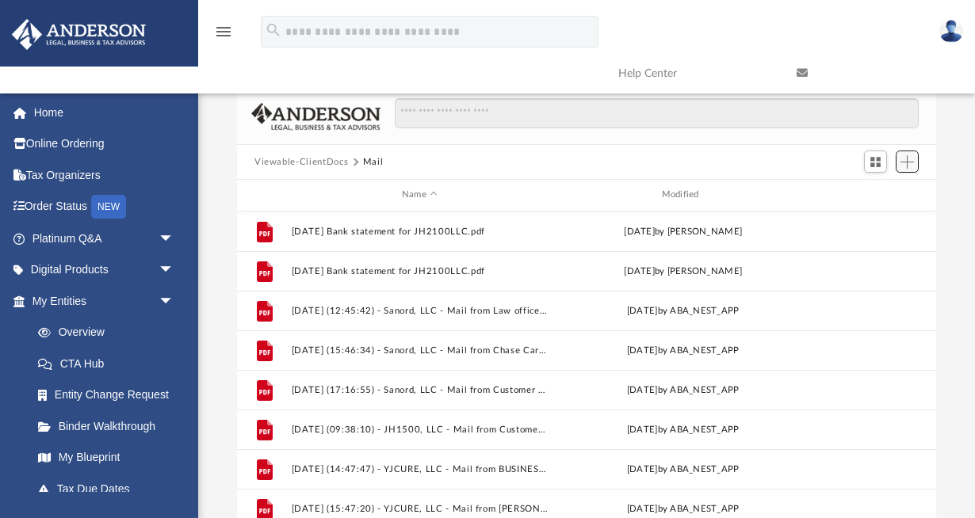
click at [905, 159] on span "Add" at bounding box center [907, 161] width 13 height 13
click at [887, 189] on li "Upload" at bounding box center [884, 193] width 51 height 17
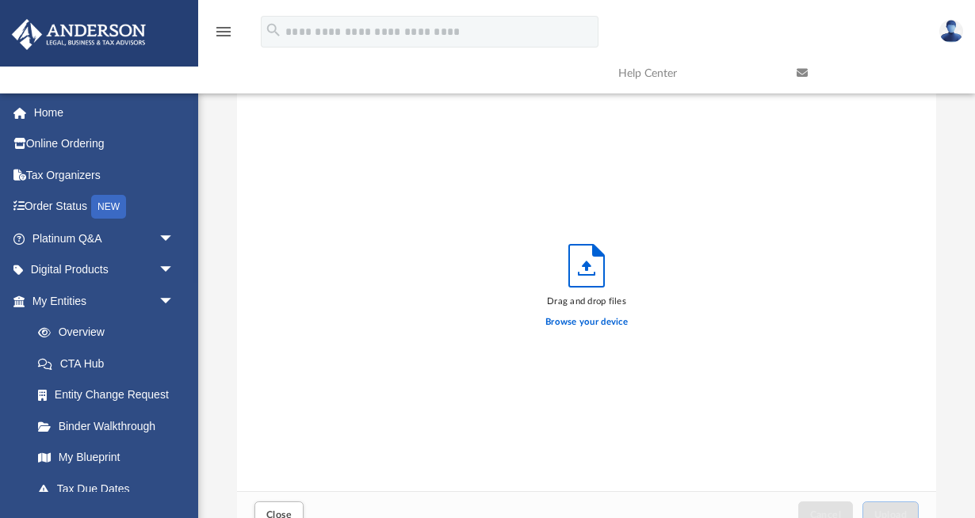
scroll to position [402, 699]
click at [612, 320] on label "Browse your device" at bounding box center [586, 323] width 82 height 14
click at [0, 0] on input "Browse your device" at bounding box center [0, 0] width 0 height 0
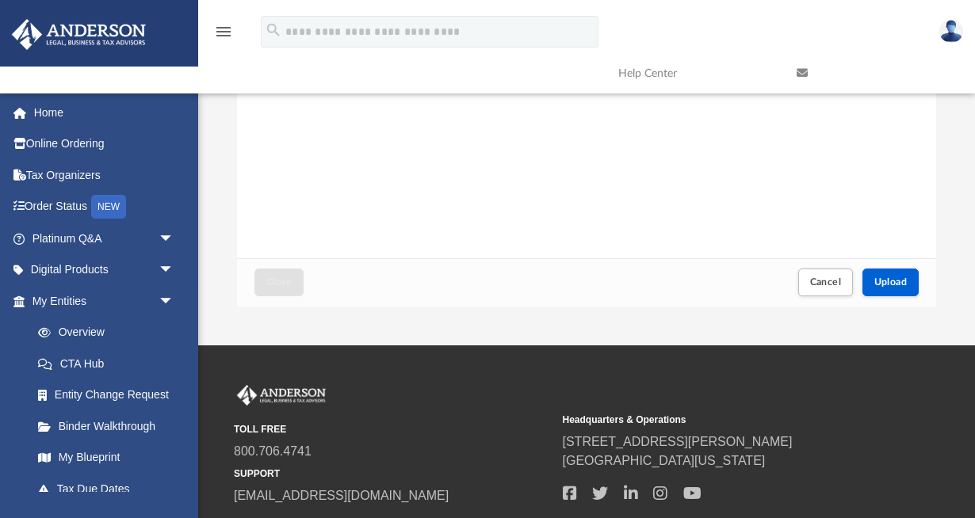
scroll to position [247, 0]
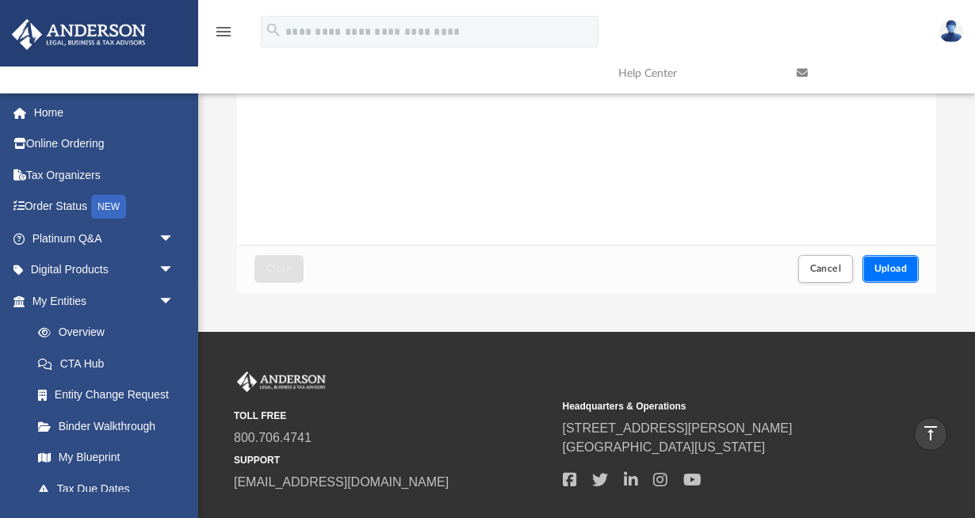
click at [893, 271] on span "Upload" at bounding box center [890, 269] width 33 height 10
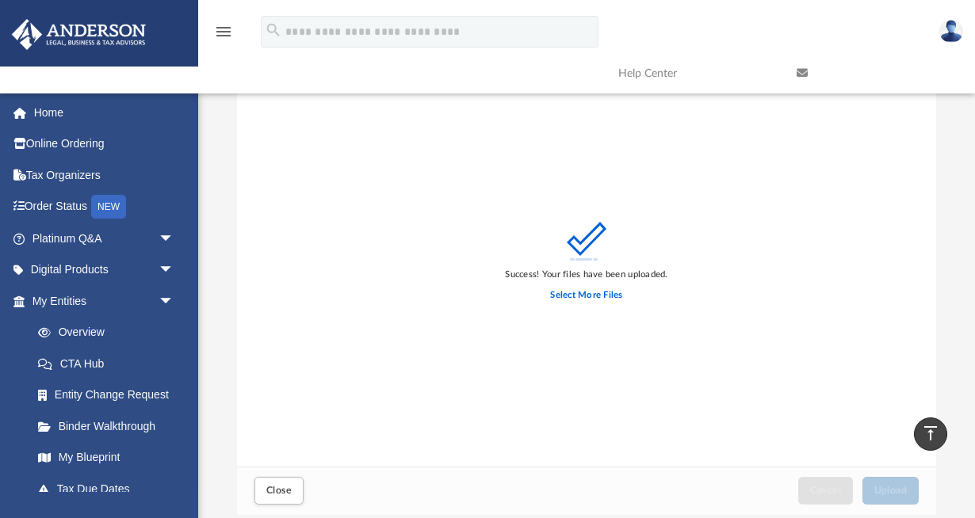
scroll to position [0, 0]
